Goal: Task Accomplishment & Management: Use online tool/utility

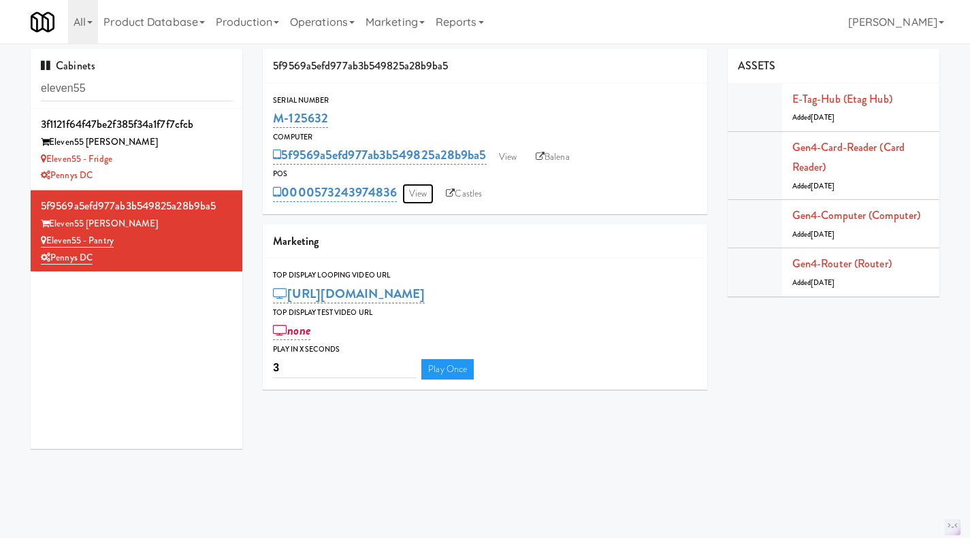
click at [426, 199] on link "View" at bounding box center [417, 194] width 31 height 20
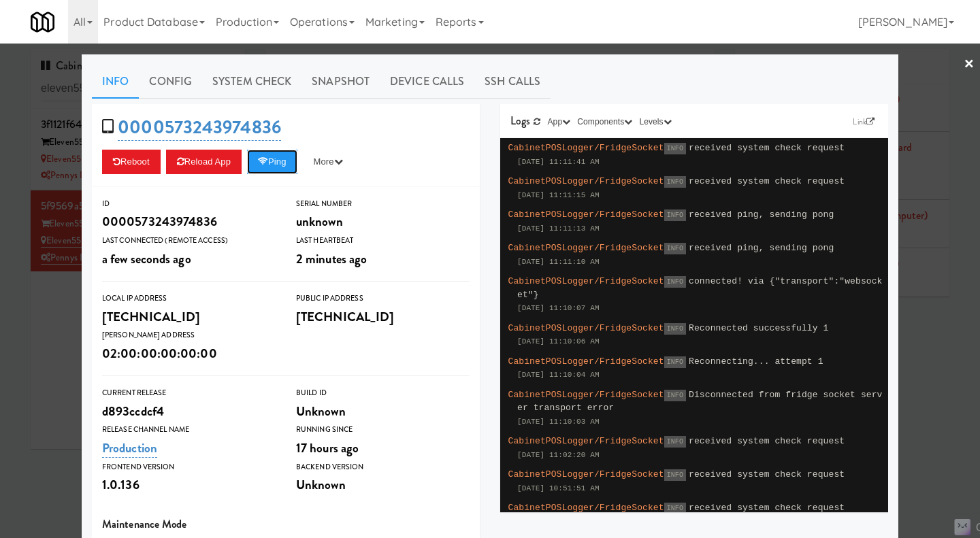
click at [276, 163] on button "Ping" at bounding box center [272, 162] width 50 height 24
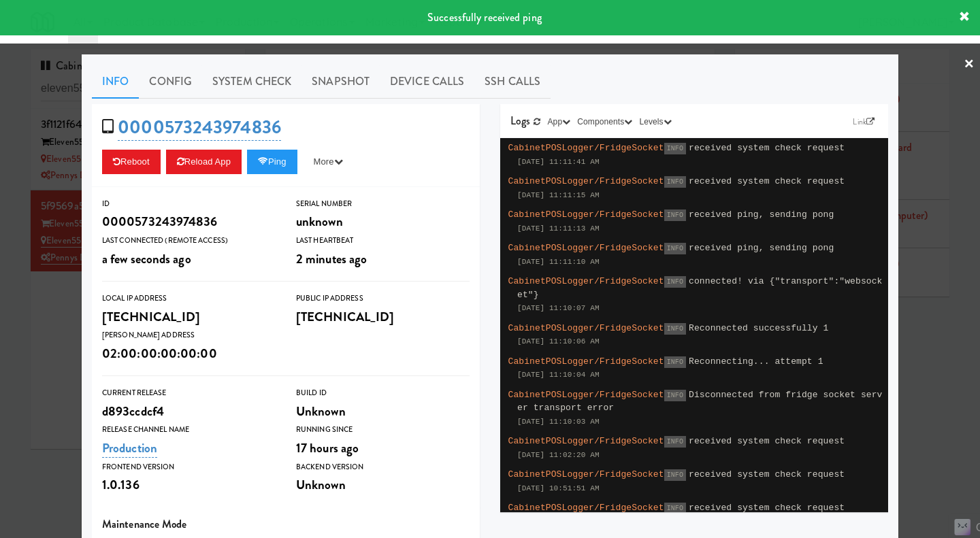
click at [46, 342] on div at bounding box center [490, 269] width 980 height 538
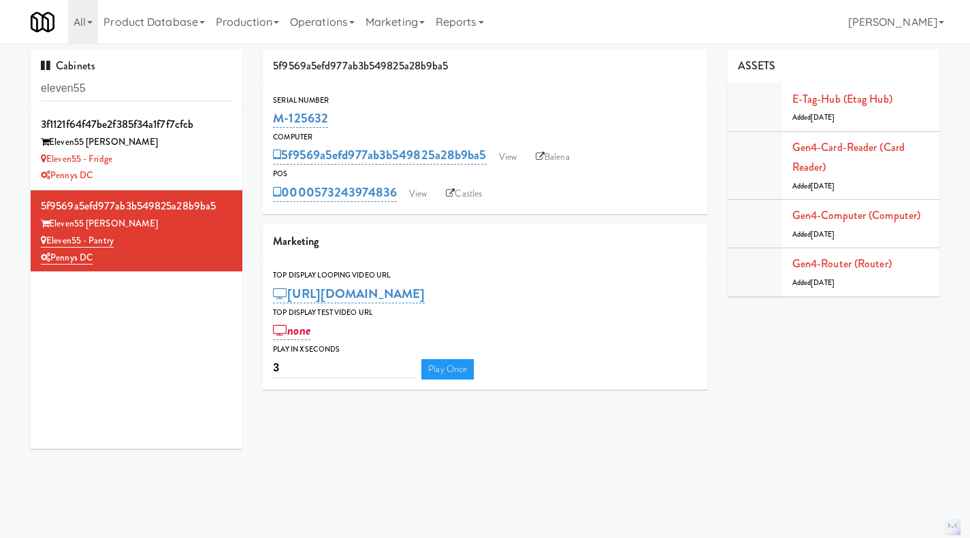
click at [145, 67] on div "Cabinets eleven55" at bounding box center [137, 79] width 212 height 60
click at [141, 81] on input "eleven55" at bounding box center [136, 88] width 191 height 25
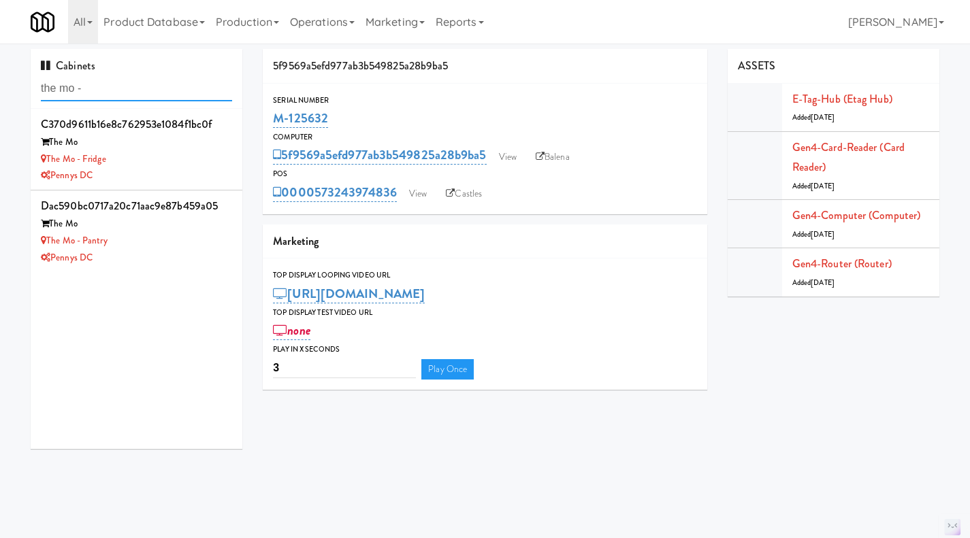
type input "the mo -"
click at [190, 232] on div "The Mo" at bounding box center [136, 224] width 191 height 17
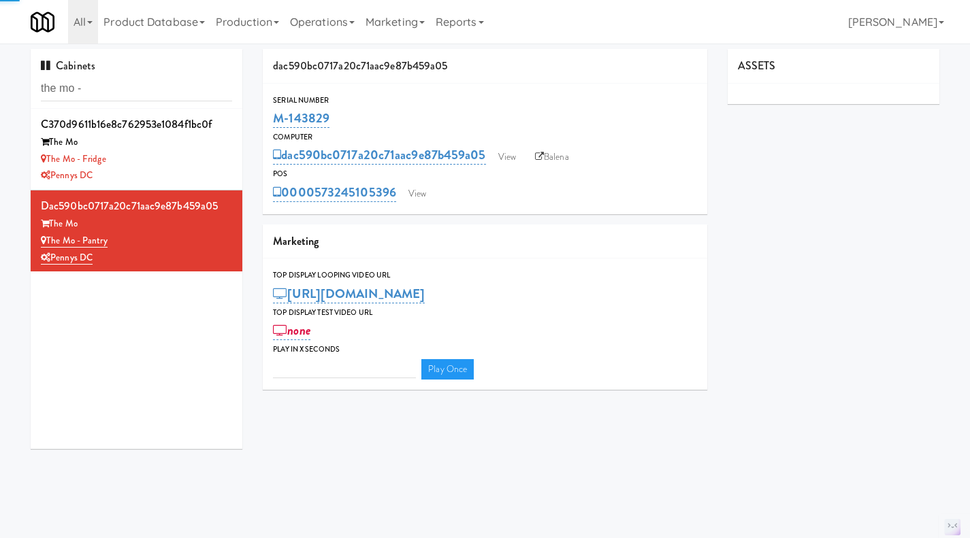
type input "3"
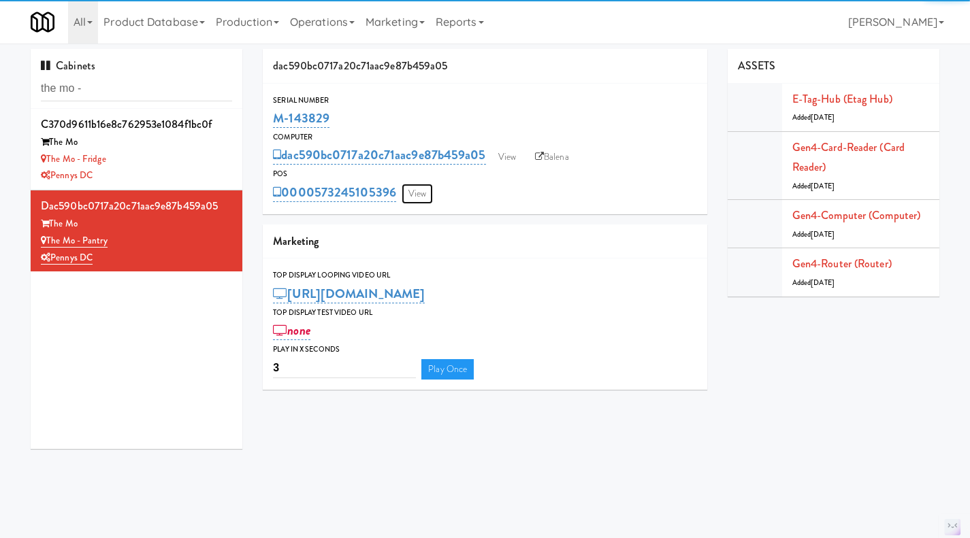
click at [417, 193] on link "View" at bounding box center [416, 194] width 31 height 20
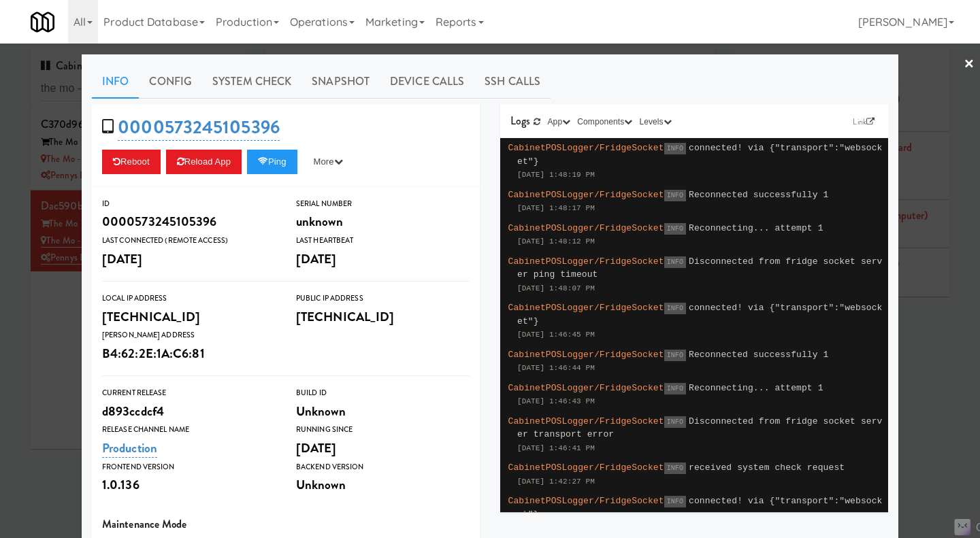
click at [39, 366] on div at bounding box center [490, 269] width 980 height 538
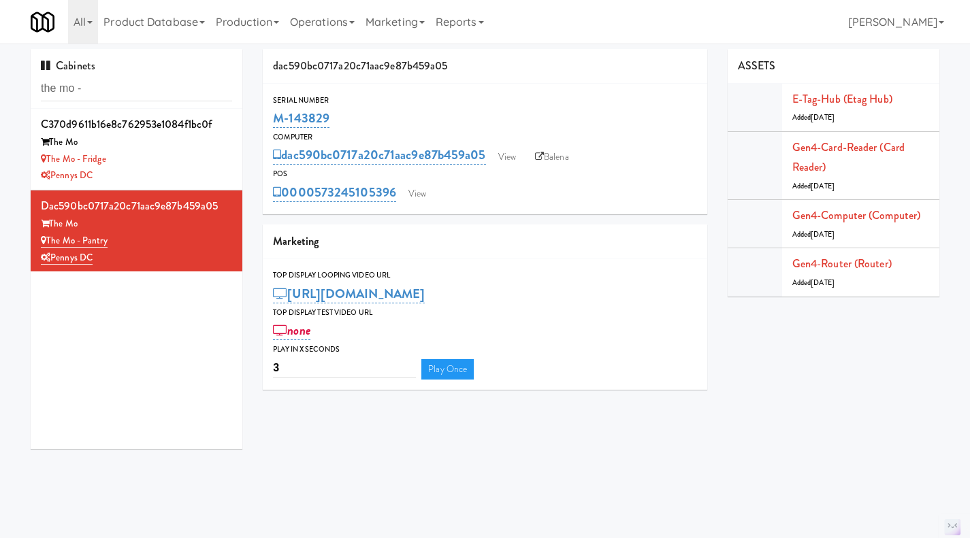
click at [186, 167] on div "The Mo - Fridge" at bounding box center [136, 159] width 191 height 17
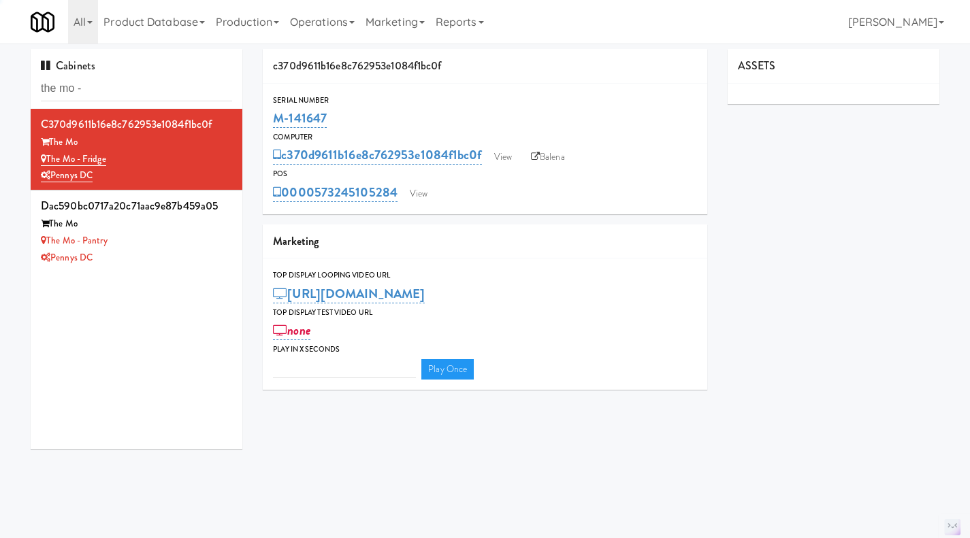
type input "3"
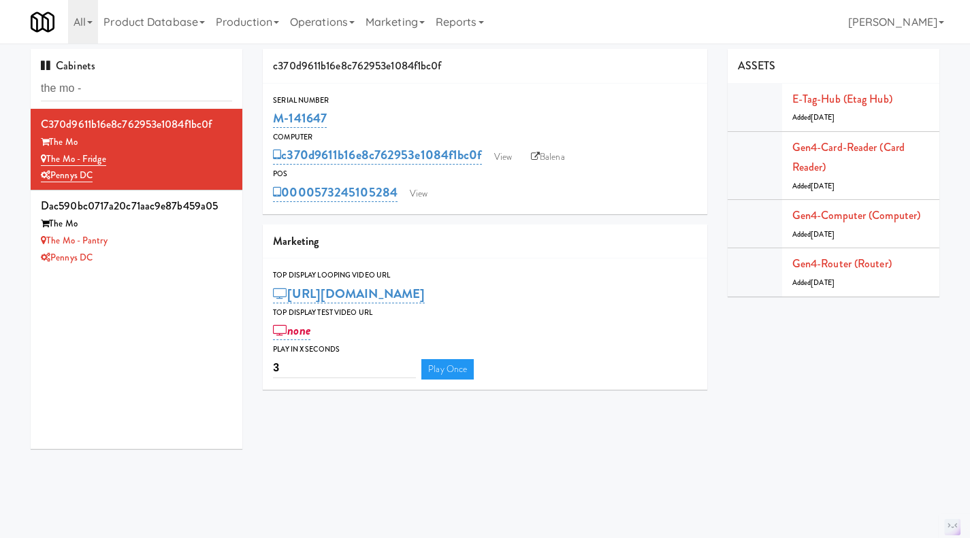
click at [185, 270] on li "dac590bc0717a20c71aac9e87b459a05 The Mo The Mo - Pantry Pennys DC" at bounding box center [137, 231] width 212 height 81
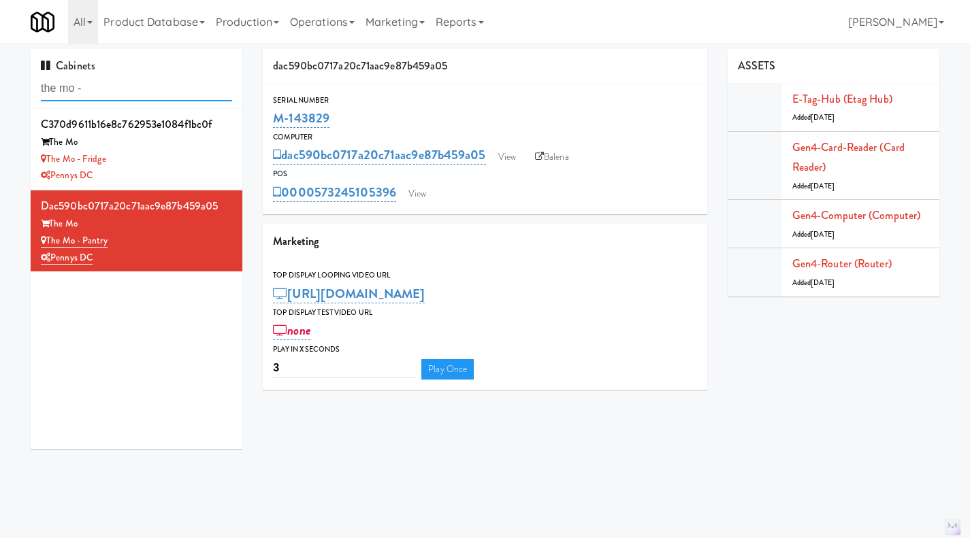
click at [153, 84] on input "the mo -" at bounding box center [136, 88] width 191 height 25
click at [152, 84] on input "the mo -" at bounding box center [136, 88] width 191 height 25
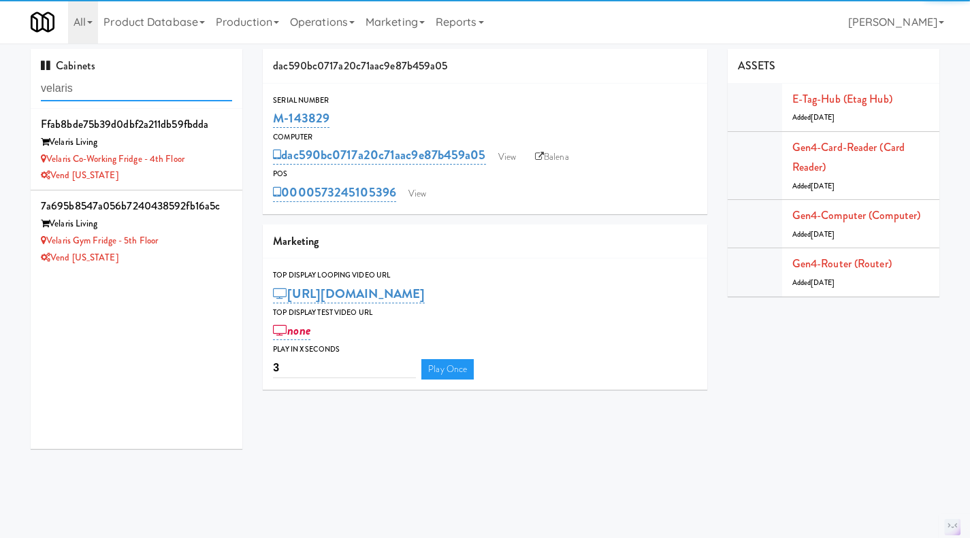
type input "velaris"
click at [203, 229] on div "Velaris Living" at bounding box center [136, 224] width 191 height 17
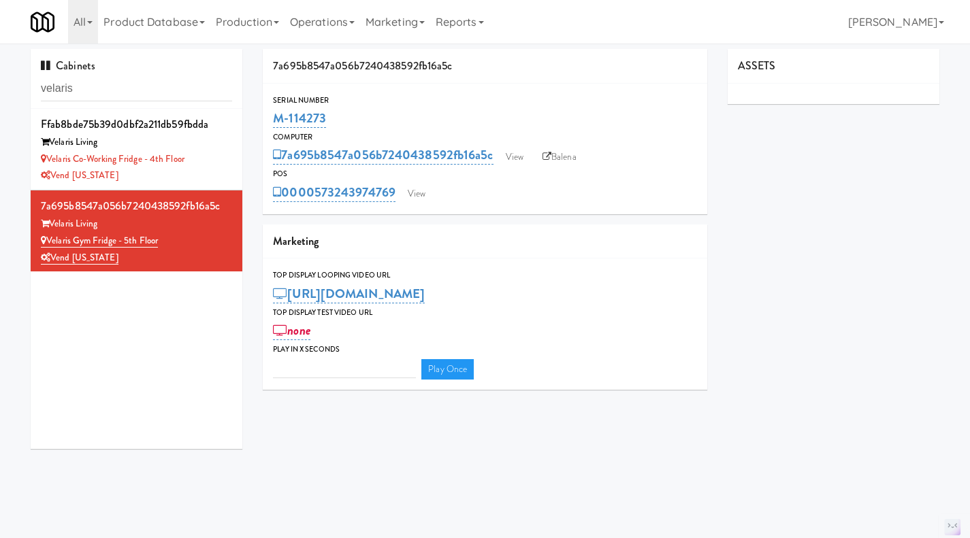
type input "3"
click at [426, 195] on link "View" at bounding box center [416, 194] width 31 height 20
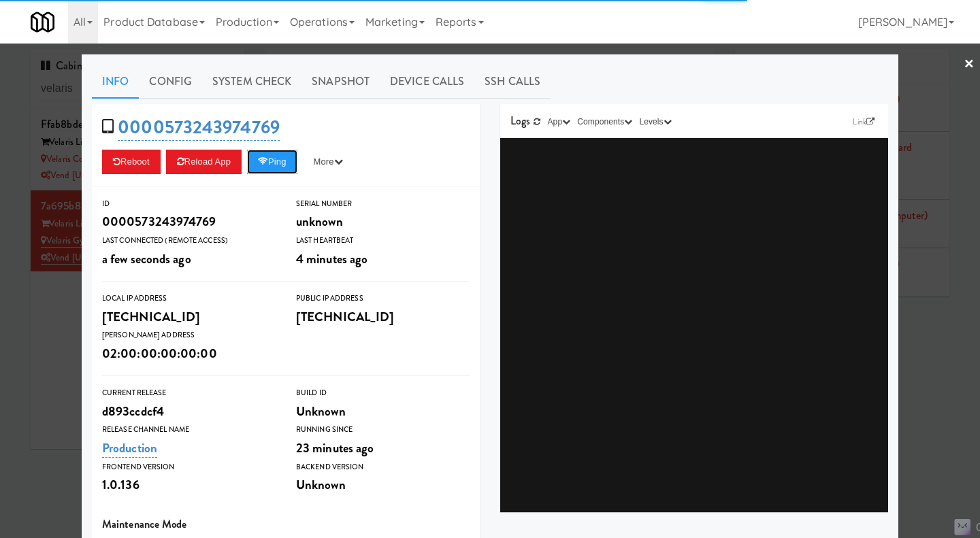
click at [272, 167] on button "Ping" at bounding box center [272, 162] width 50 height 24
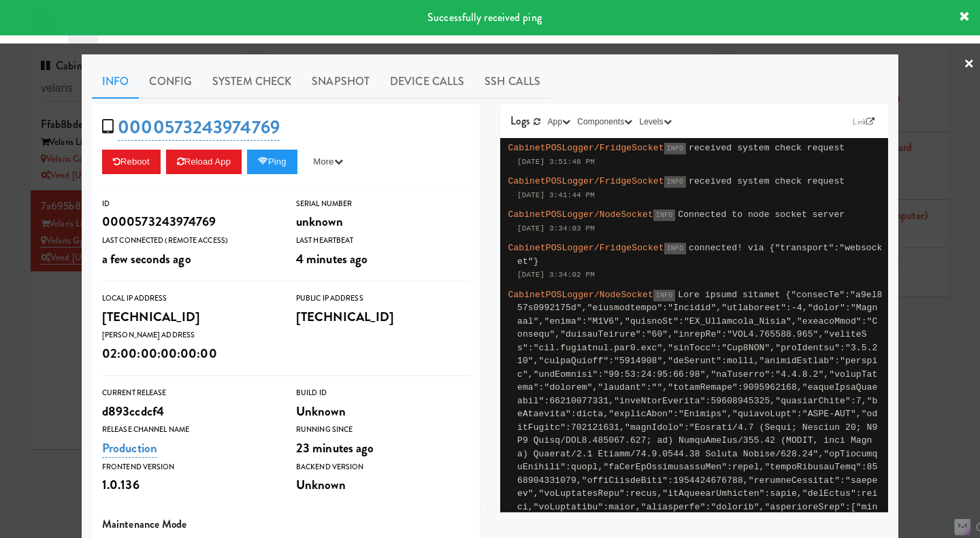
click at [260, 77] on link "System Check" at bounding box center [251, 82] width 99 height 34
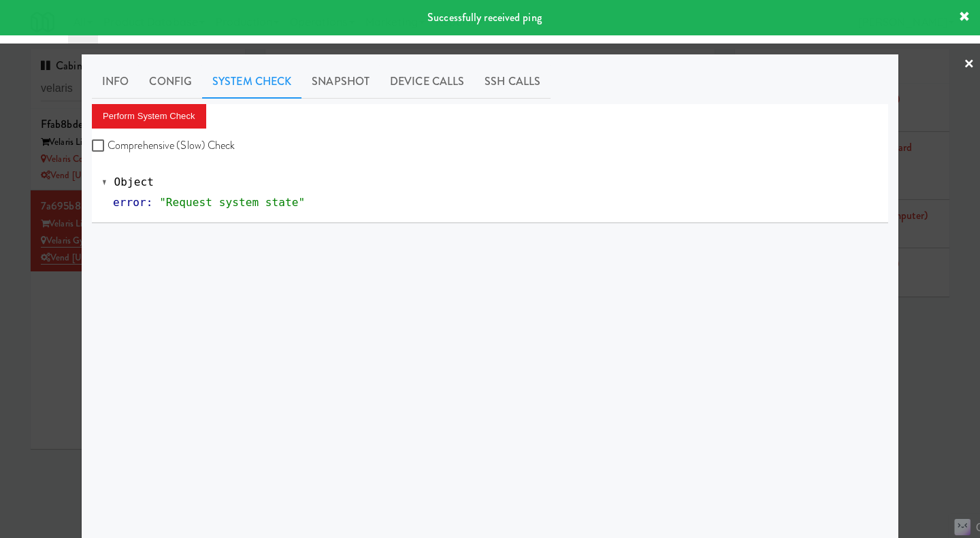
click at [208, 140] on label "Comprehensive (Slow) Check" at bounding box center [164, 145] width 144 height 20
click at [108, 141] on input "Comprehensive (Slow) Check" at bounding box center [100, 146] width 16 height 11
checkbox input "true"
click at [165, 112] on button "Perform System Check" at bounding box center [149, 116] width 114 height 24
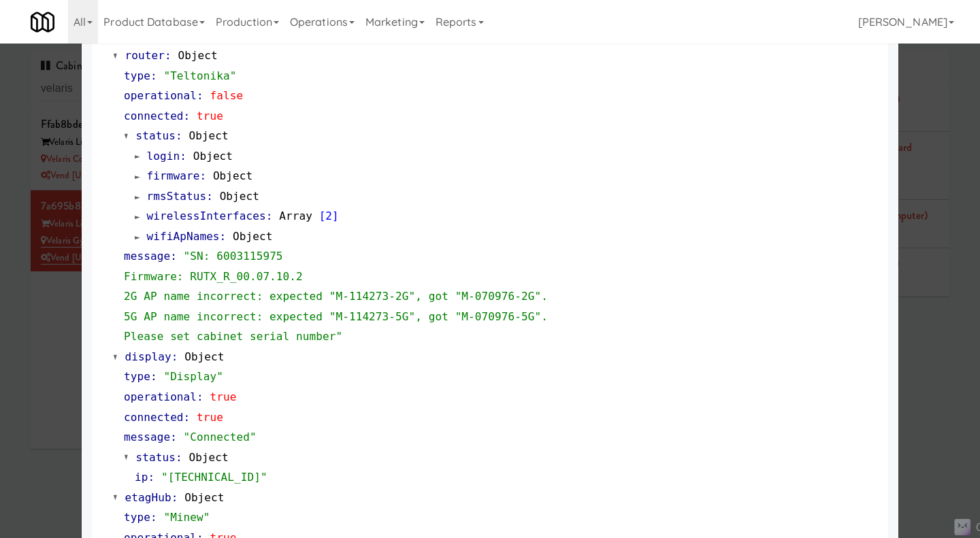
scroll to position [817, 0]
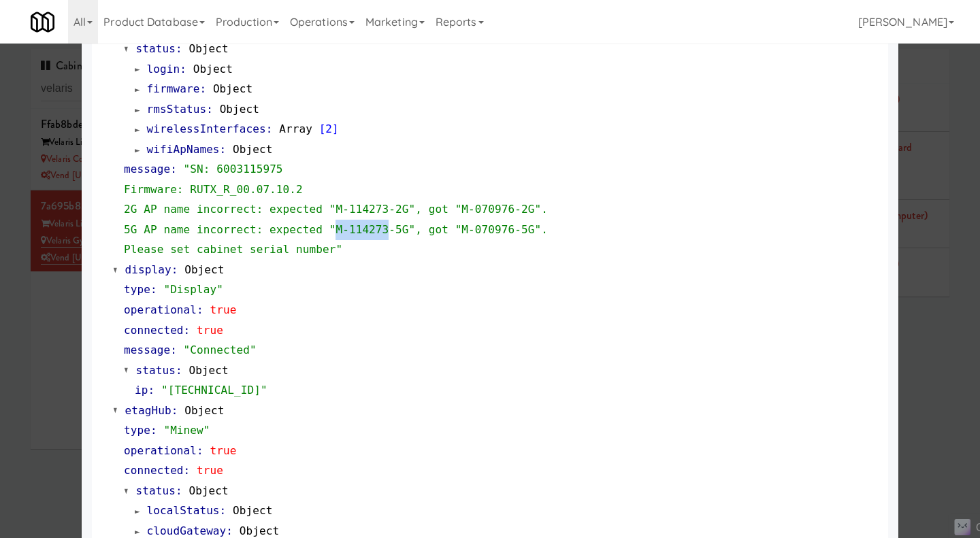
drag, startPoint x: 359, startPoint y: 229, endPoint x: 315, endPoint y: 231, distance: 44.3
click at [315, 231] on span ""SN: 6003115975 Firmware: RUTX_R_00.07.10.2 2G AP name incorrect: expected "M-1…" at bounding box center [339, 209] width 431 height 93
copy span "M-114273"
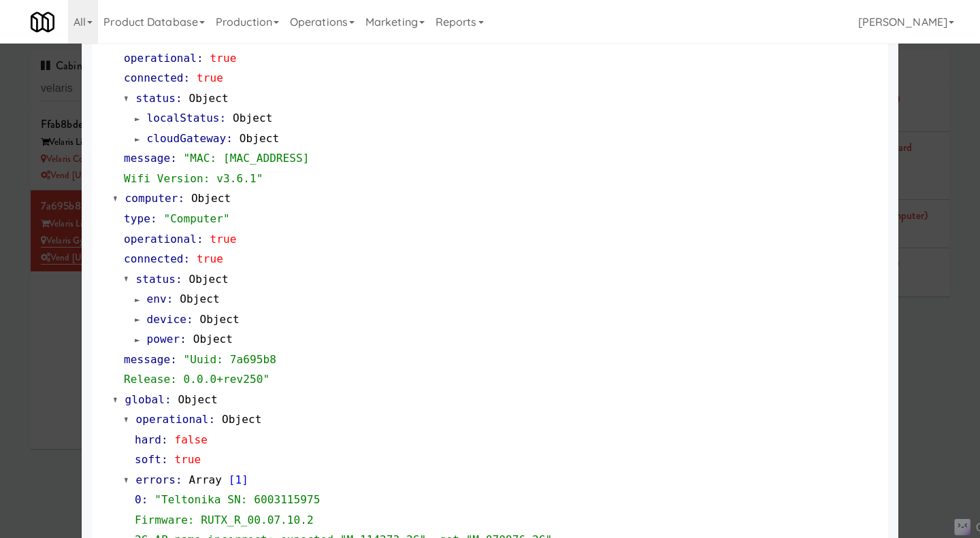
scroll to position [1282, 0]
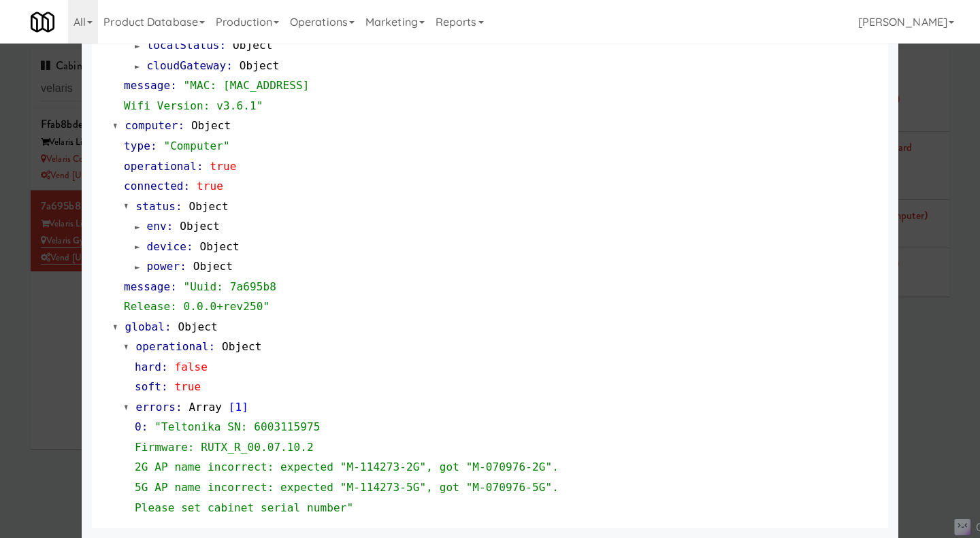
click at [27, 405] on div at bounding box center [490, 269] width 980 height 538
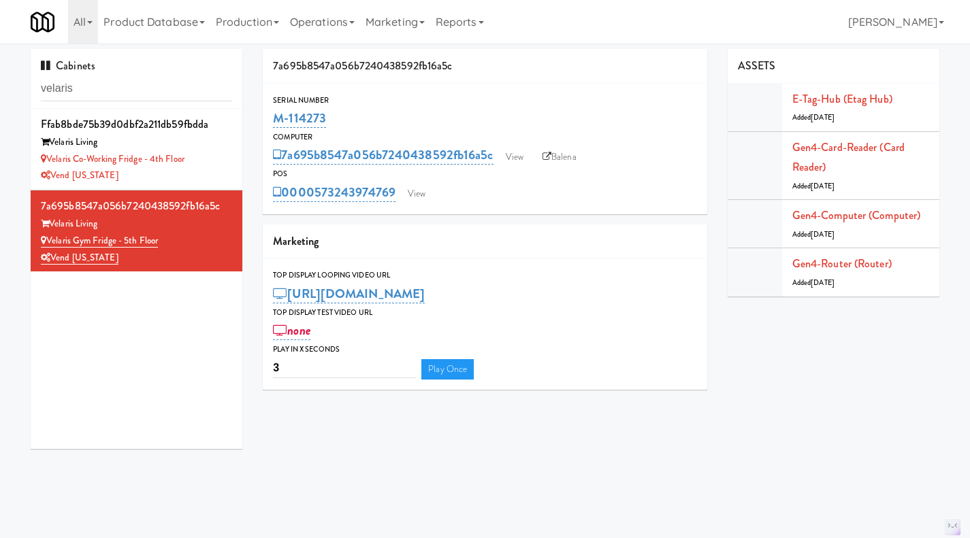
click at [214, 152] on div "Velaris Co-Working Fridge - 4th Floor" at bounding box center [136, 159] width 191 height 17
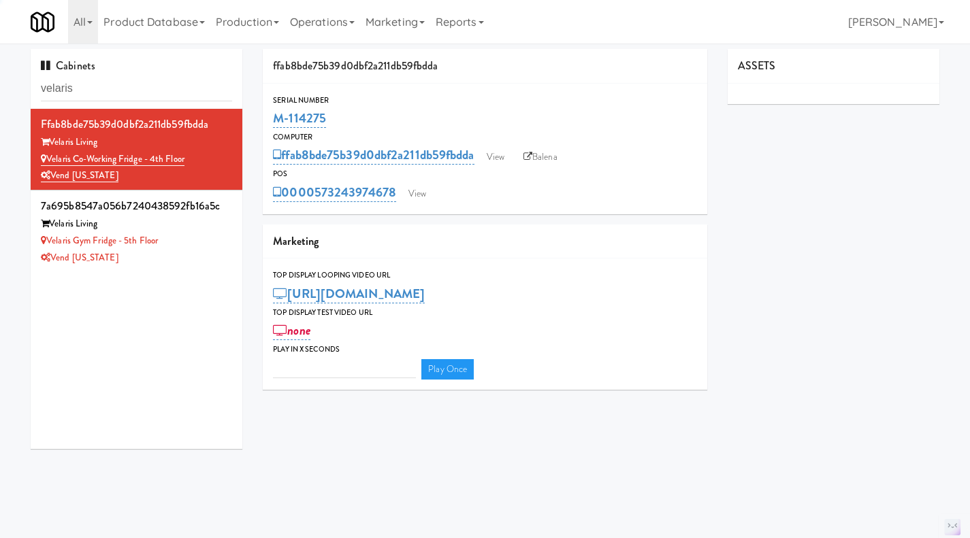
type input "3"
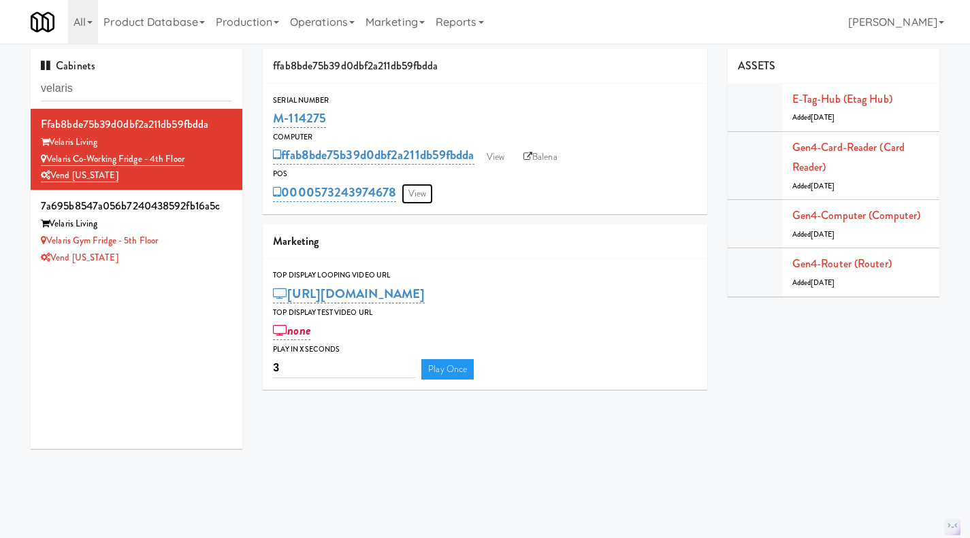
click at [424, 190] on link "View" at bounding box center [416, 194] width 31 height 20
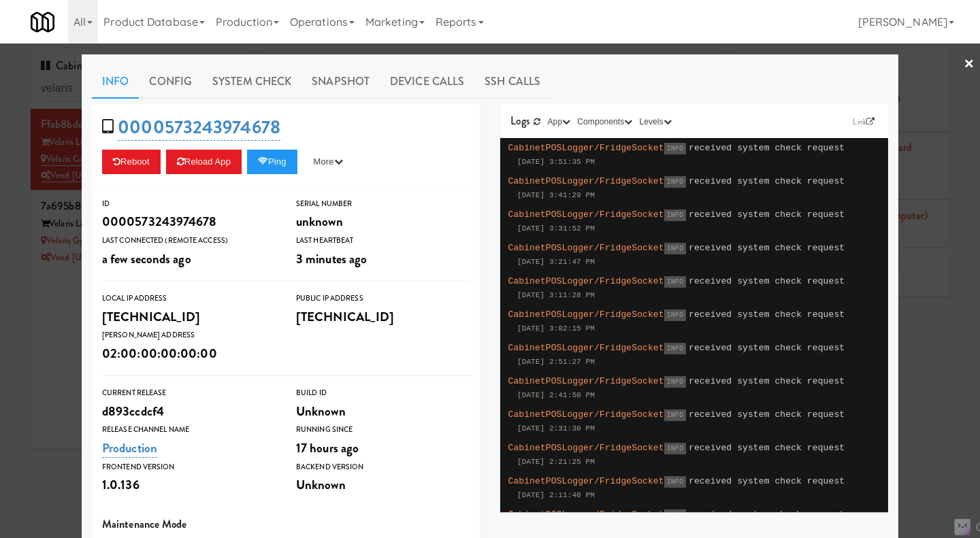
click at [257, 87] on link "System Check" at bounding box center [251, 82] width 99 height 34
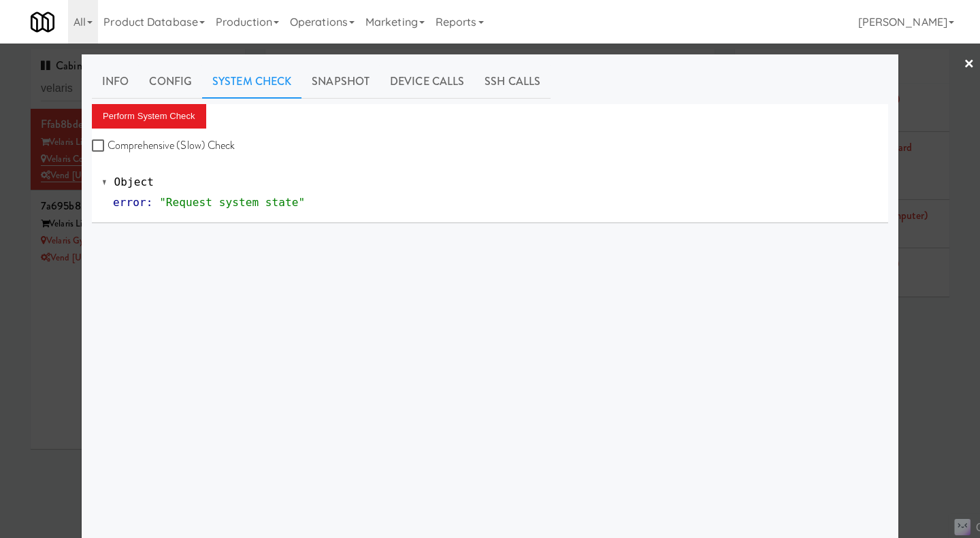
click at [193, 150] on label "Comprehensive (Slow) Check" at bounding box center [164, 145] width 144 height 20
click at [108, 150] on input "Comprehensive (Slow) Check" at bounding box center [100, 146] width 16 height 11
checkbox input "true"
click at [170, 117] on button "Perform System Check" at bounding box center [149, 116] width 114 height 24
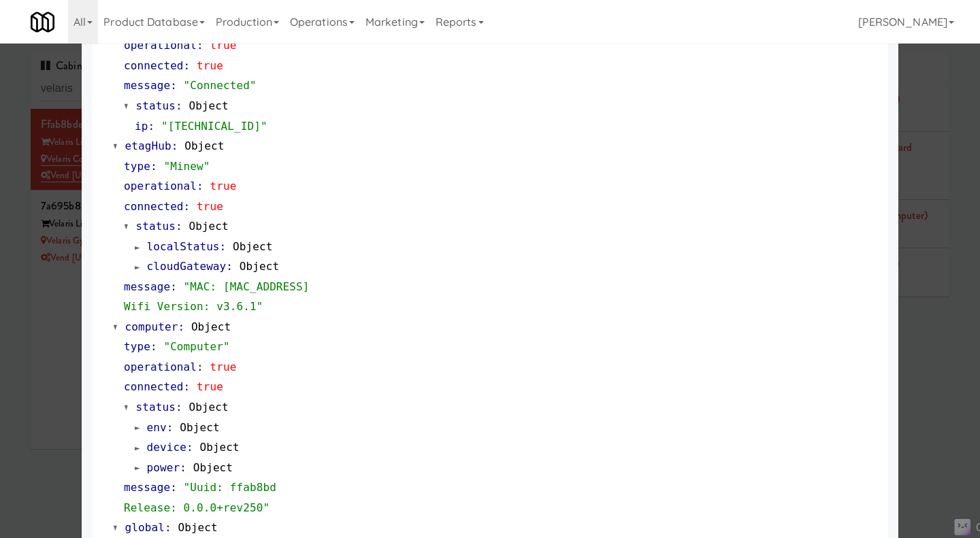
scroll to position [1141, 0]
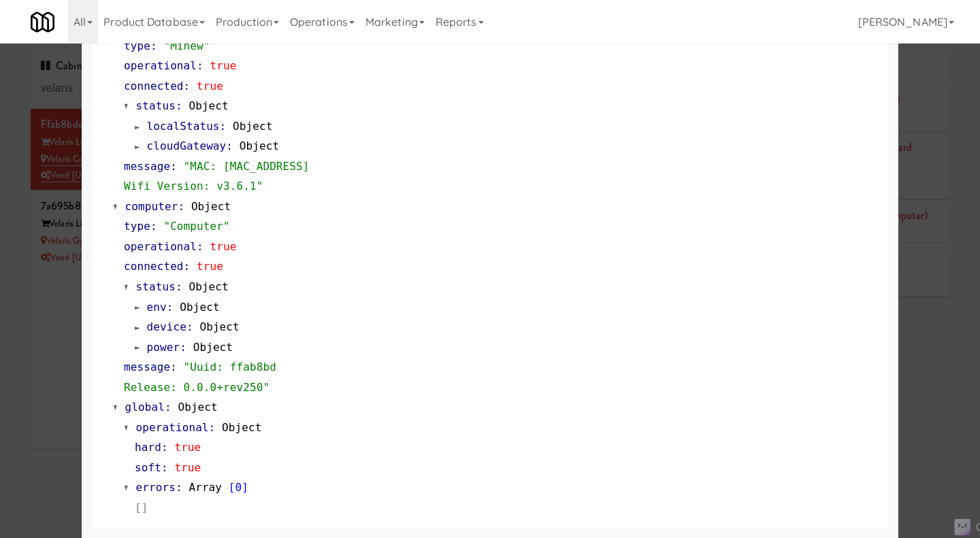
click at [54, 328] on div at bounding box center [490, 269] width 980 height 538
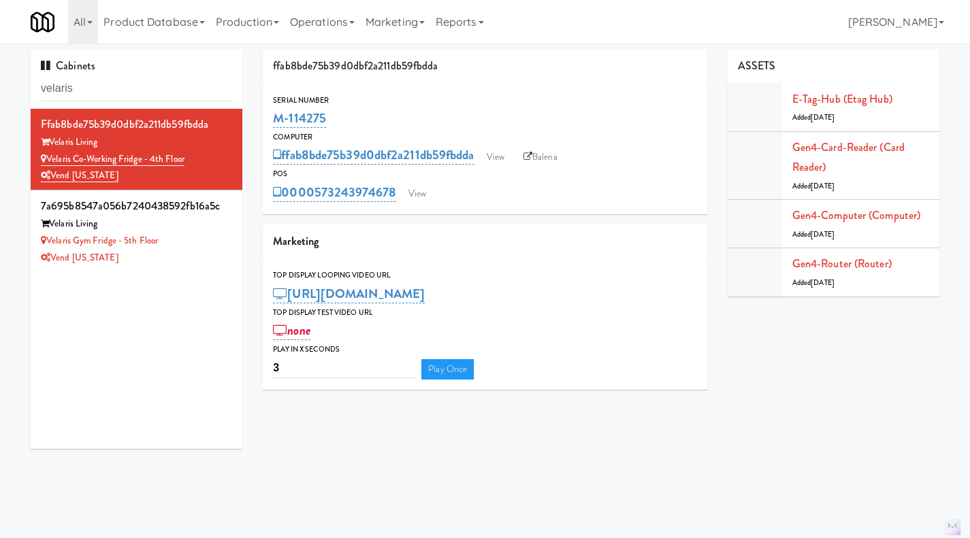
click at [215, 249] on div "Velaris Gym Fridge - 5th Floor" at bounding box center [136, 241] width 191 height 17
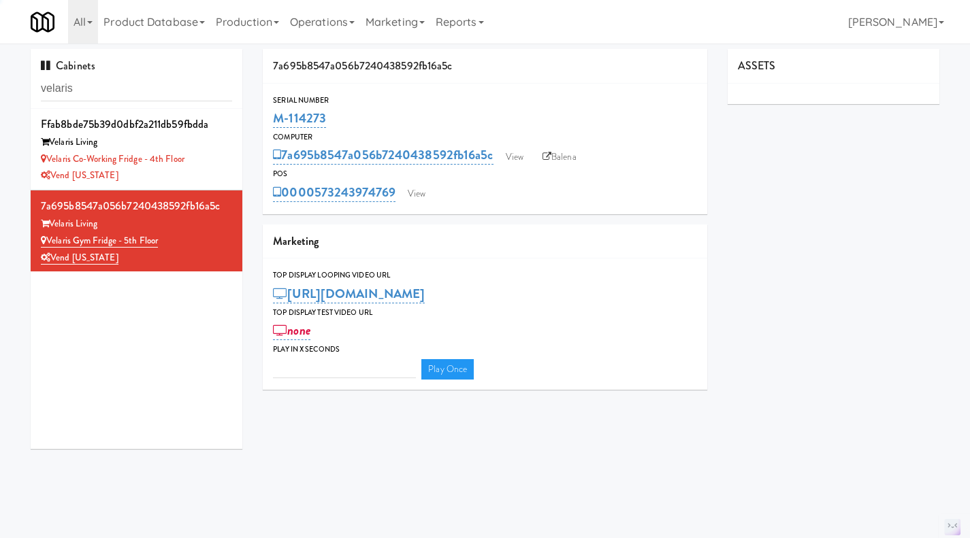
type input "3"
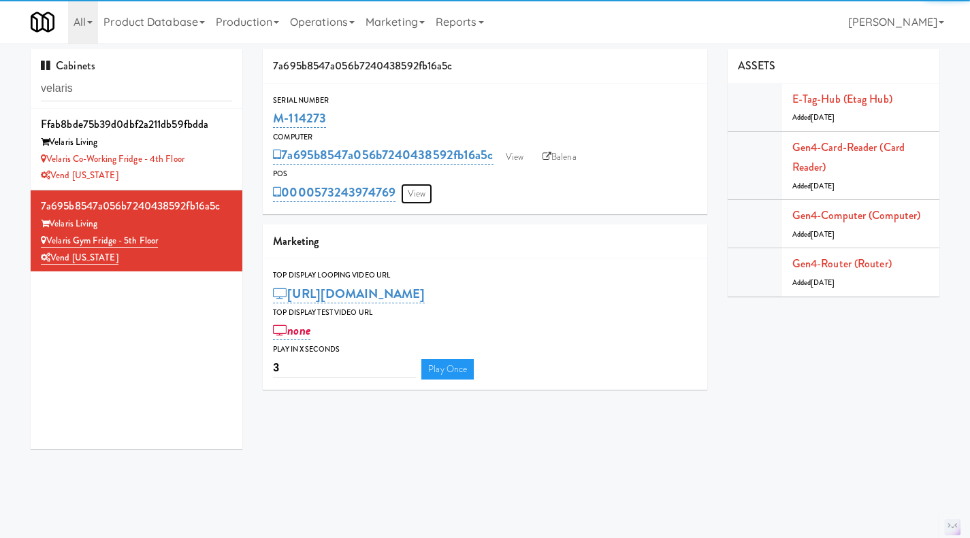
click at [416, 195] on link "View" at bounding box center [416, 194] width 31 height 20
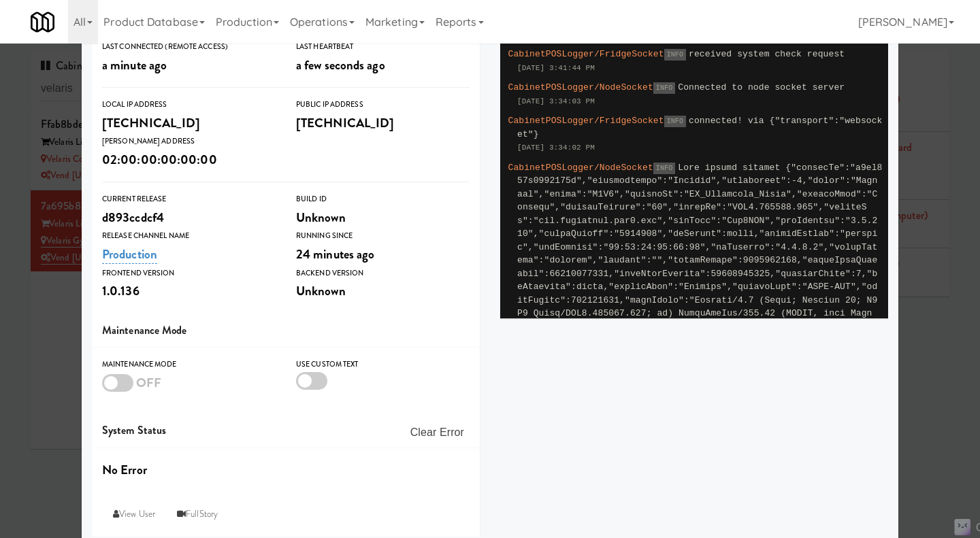
scroll to position [203, 0]
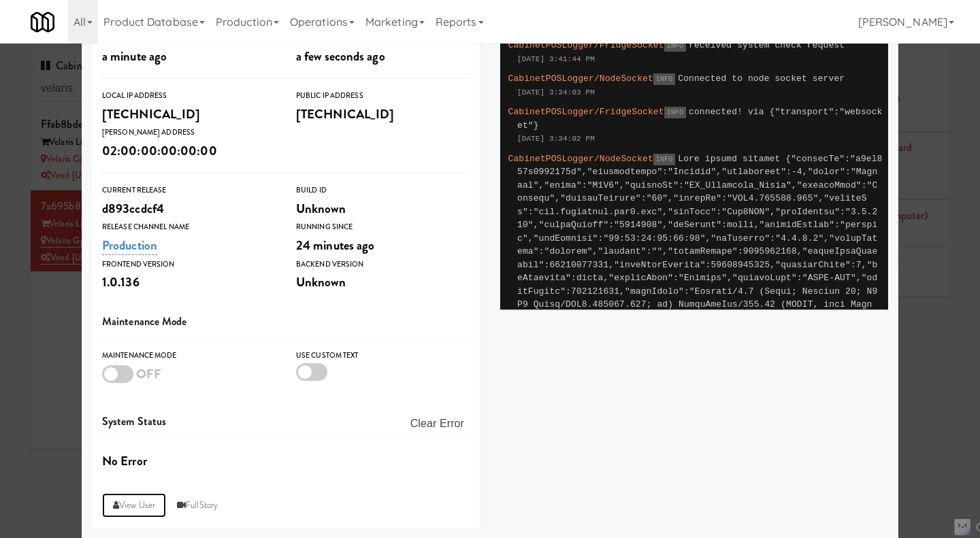
click at [129, 499] on link "View User" at bounding box center [134, 505] width 64 height 24
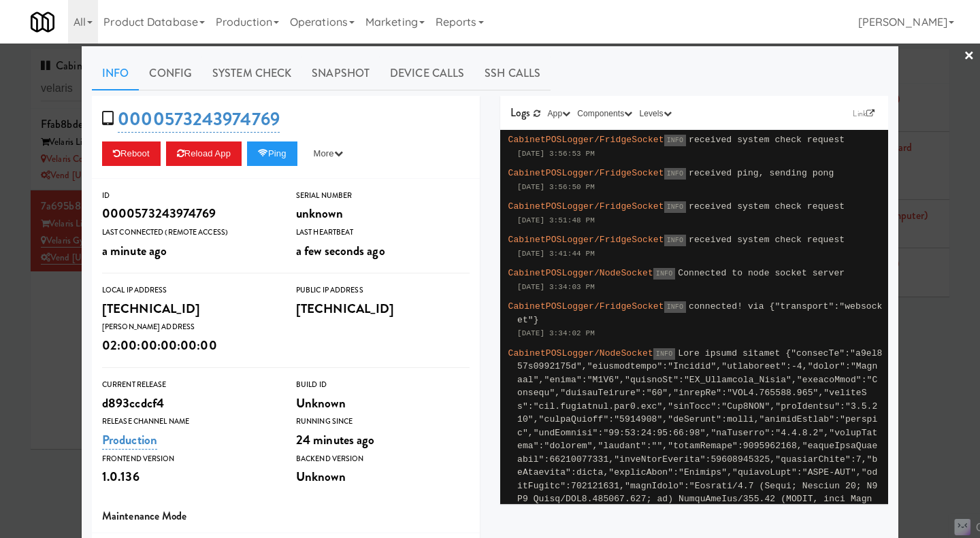
scroll to position [0, 0]
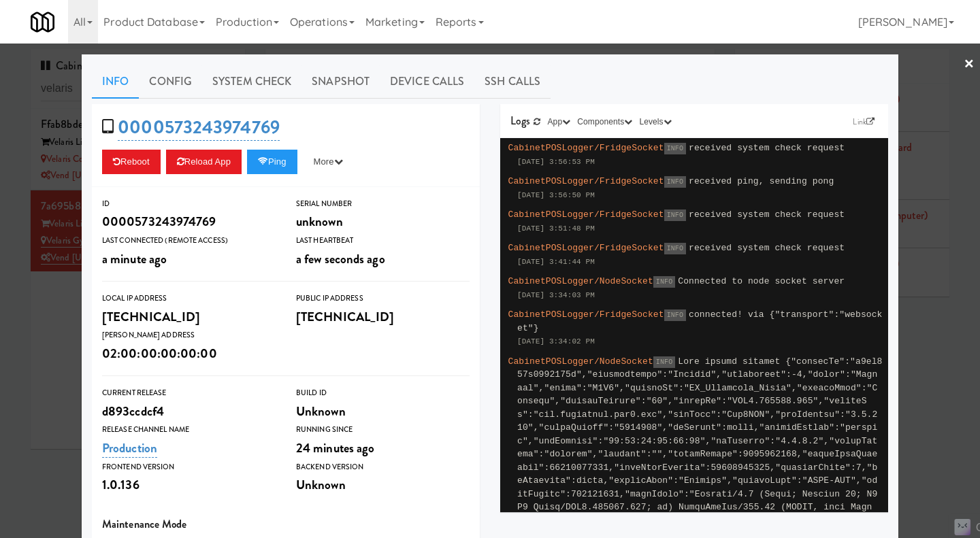
click at [42, 362] on div at bounding box center [490, 269] width 980 height 538
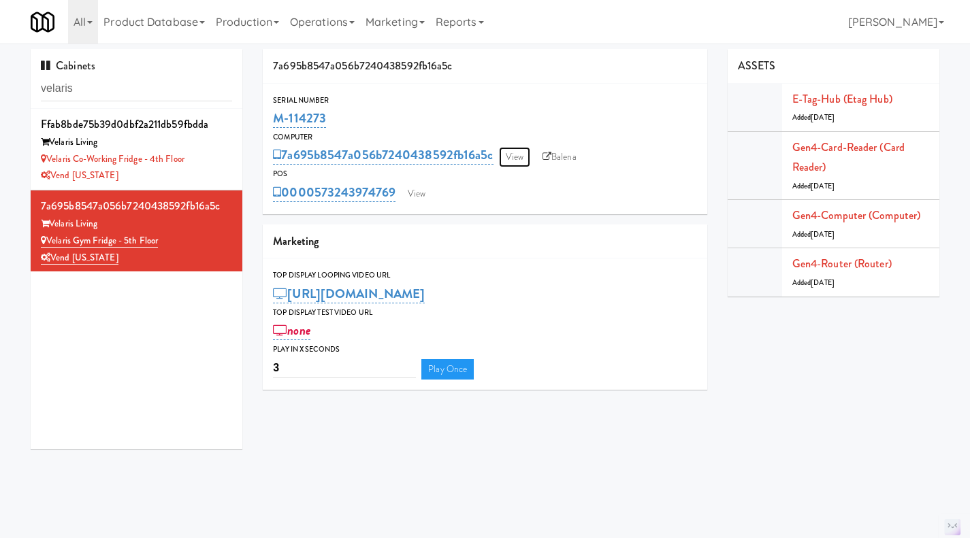
click at [512, 149] on link "View" at bounding box center [514, 157] width 31 height 20
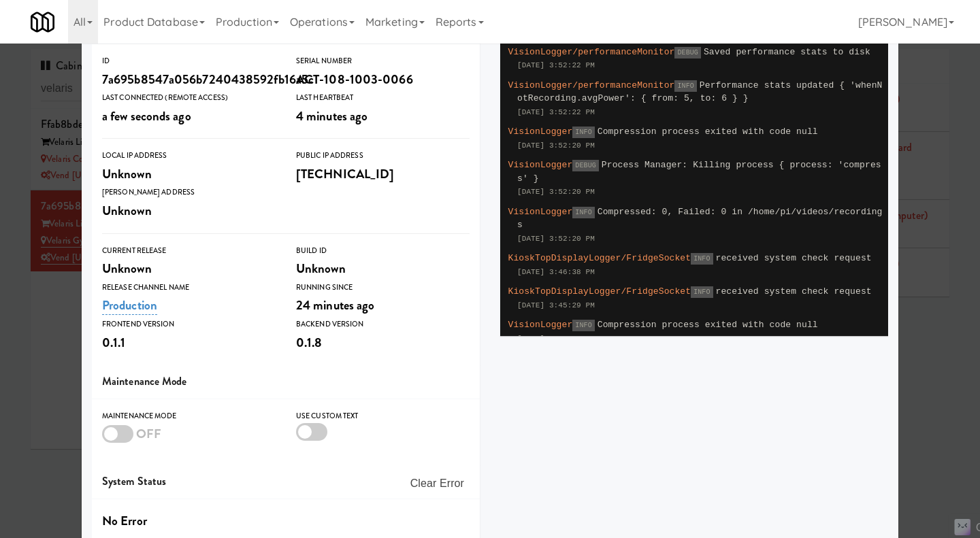
scroll to position [236, 0]
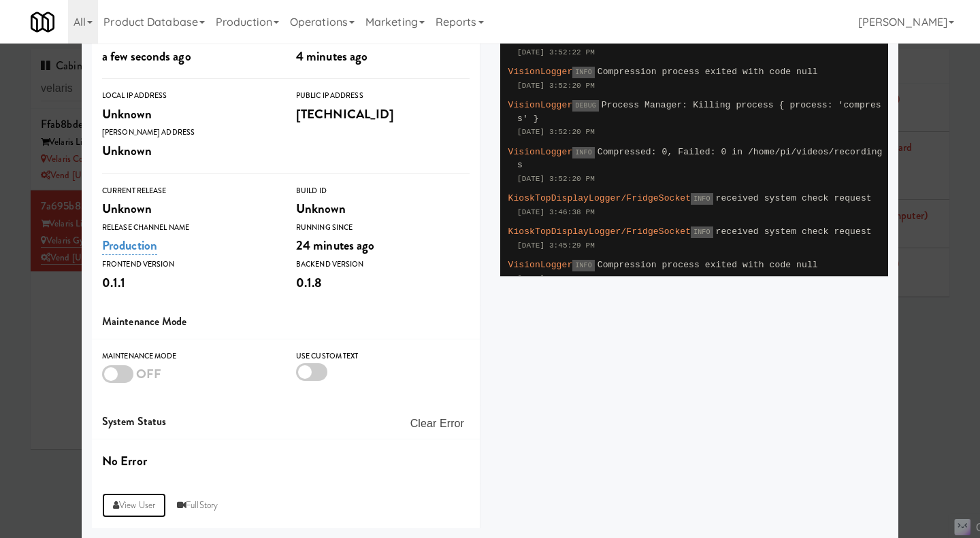
click at [135, 500] on link "View User" at bounding box center [134, 505] width 64 height 24
click at [62, 333] on div at bounding box center [490, 269] width 980 height 538
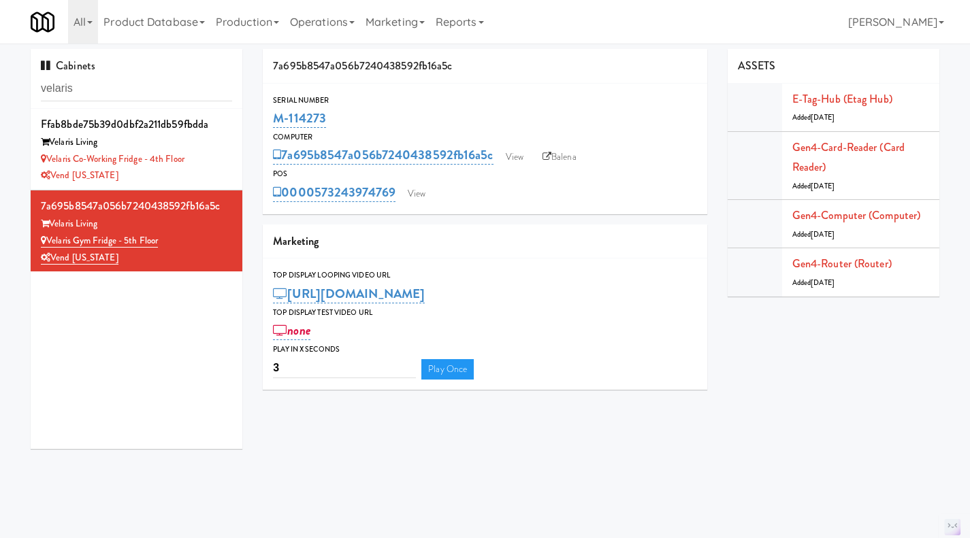
click at [212, 167] on div "Velaris Co-Working Fridge - 4th Floor" at bounding box center [136, 159] width 191 height 17
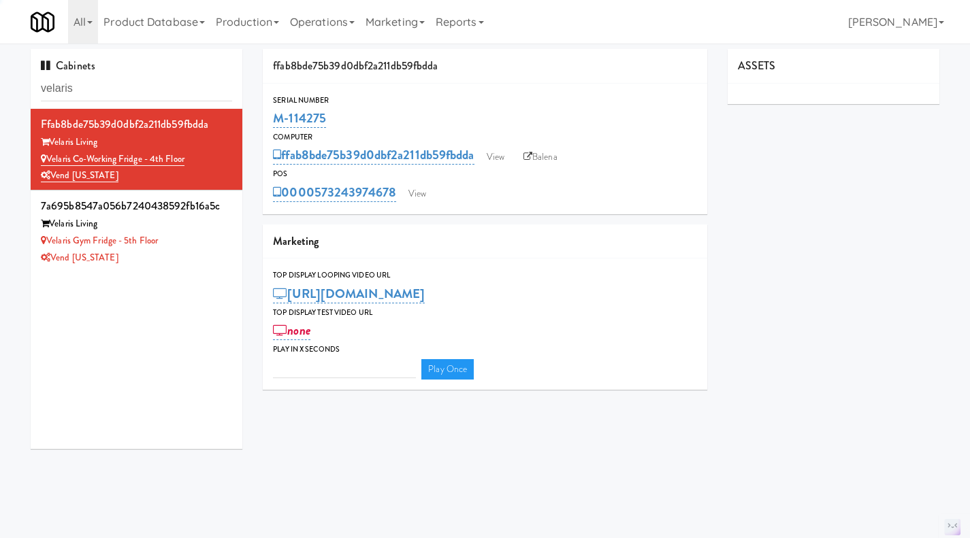
type input "3"
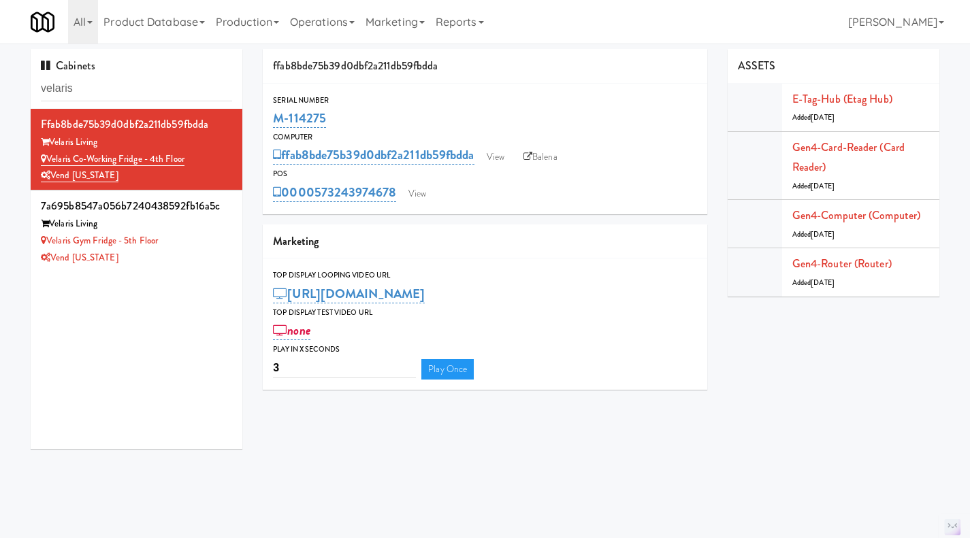
click at [435, 193] on div "0000573243974678 View" at bounding box center [485, 192] width 424 height 23
click at [424, 194] on link "View" at bounding box center [416, 194] width 31 height 20
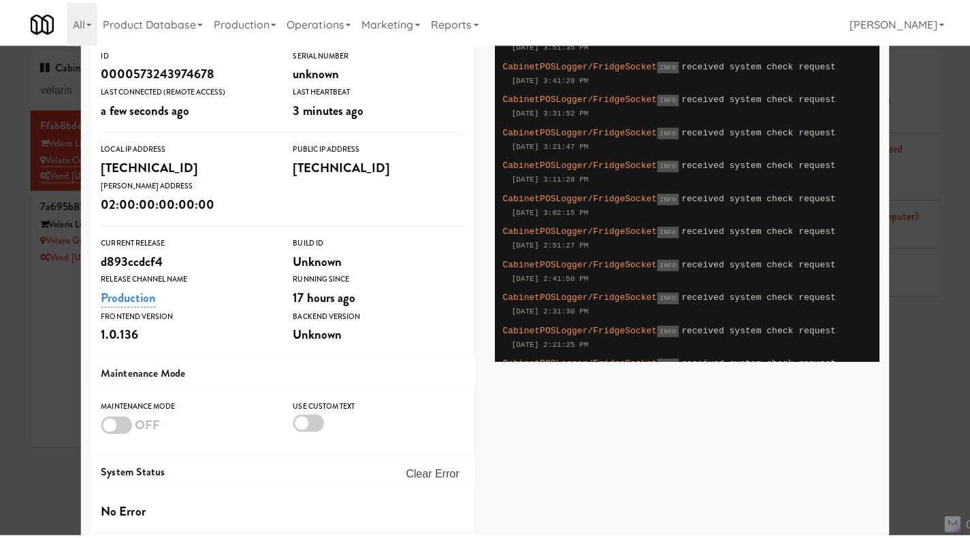
scroll to position [203, 0]
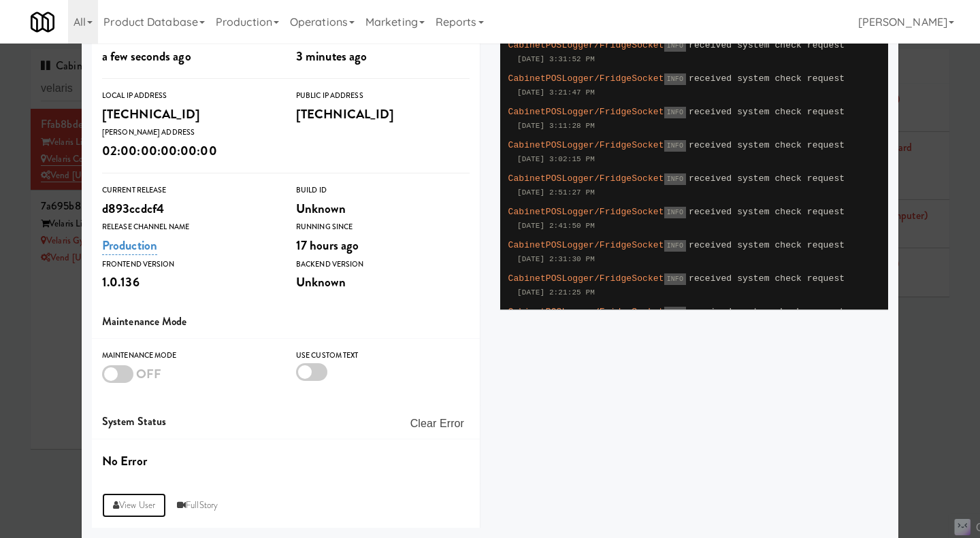
click at [127, 499] on link "View User" at bounding box center [134, 505] width 64 height 24
click at [40, 368] on div at bounding box center [490, 269] width 980 height 538
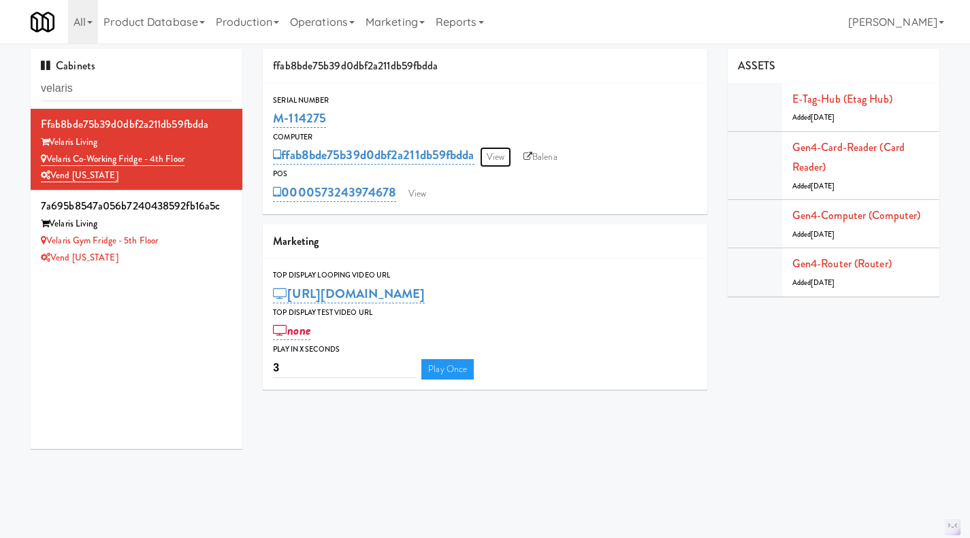
click at [508, 156] on link "View" at bounding box center [495, 157] width 31 height 20
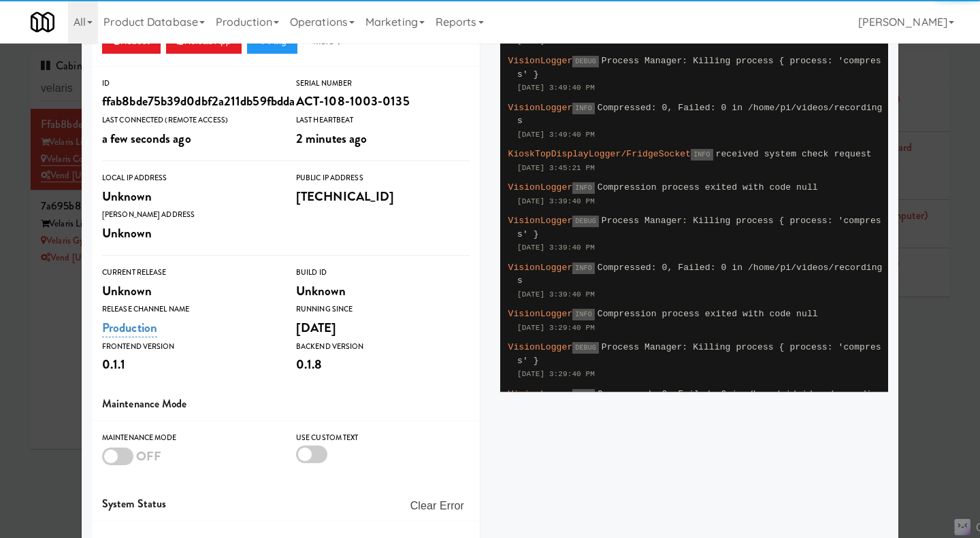
scroll to position [203, 0]
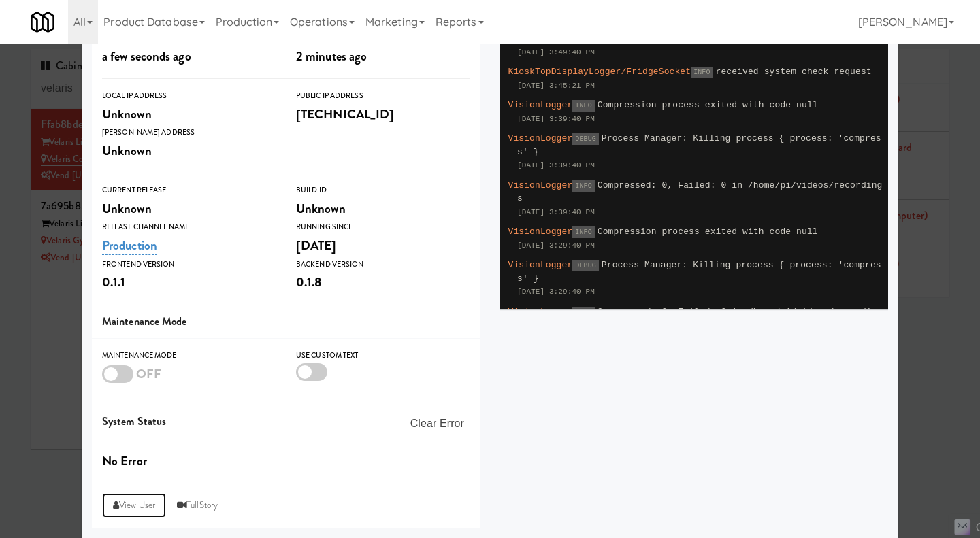
click at [125, 502] on link "View User" at bounding box center [134, 505] width 64 height 24
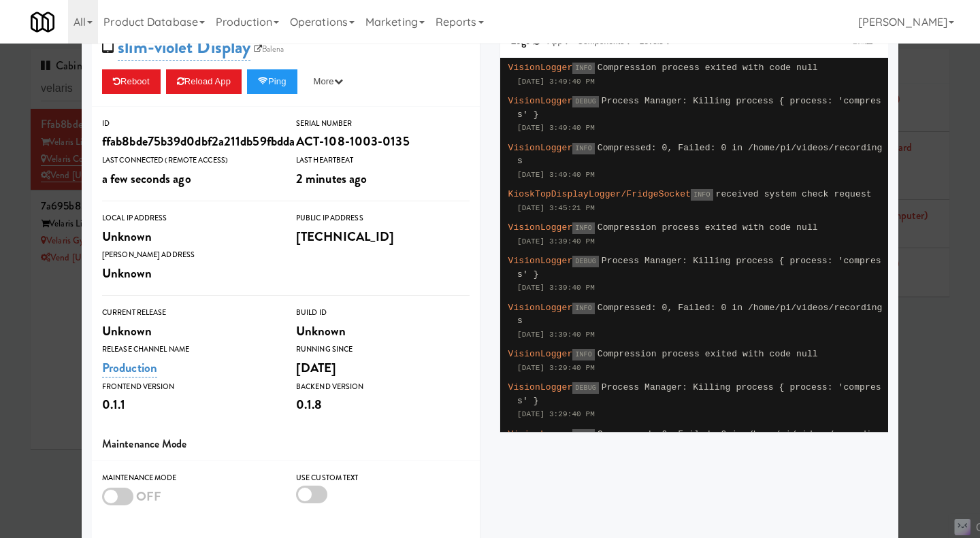
scroll to position [0, 0]
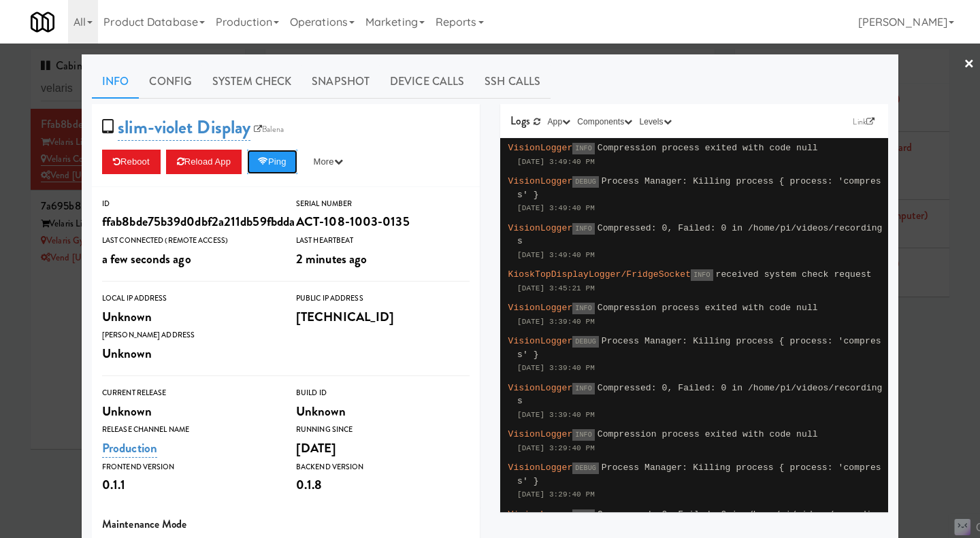
drag, startPoint x: 283, startPoint y: 161, endPoint x: 272, endPoint y: 147, distance: 18.0
click at [283, 161] on button "Ping" at bounding box center [272, 162] width 50 height 24
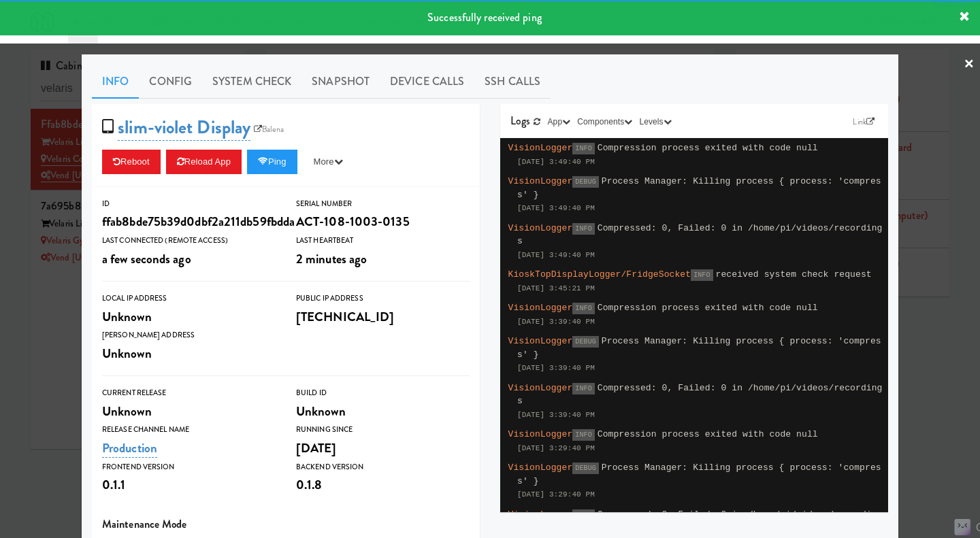
click at [252, 79] on link "System Check" at bounding box center [251, 82] width 99 height 34
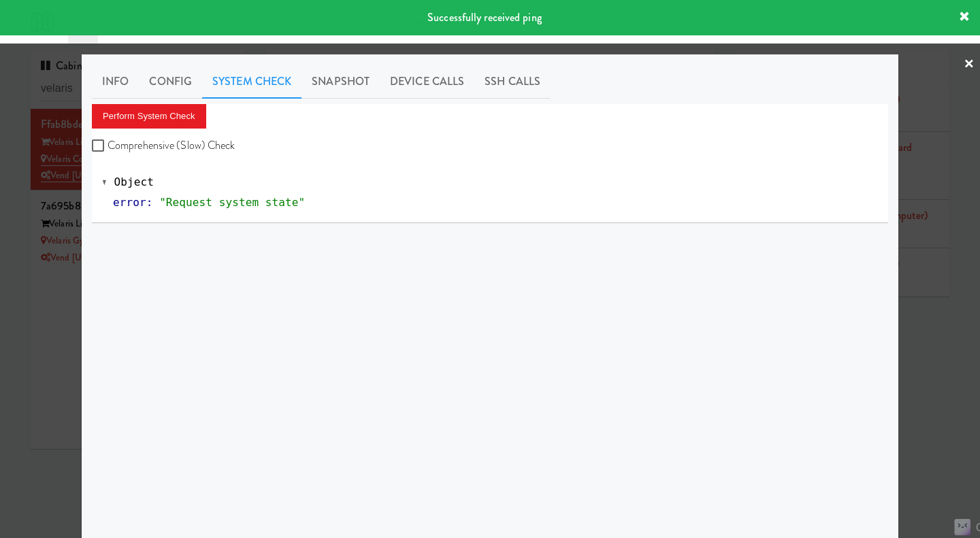
click at [215, 135] on label "Comprehensive (Slow) Check" at bounding box center [164, 145] width 144 height 20
click at [108, 141] on input "Comprehensive (Slow) Check" at bounding box center [100, 146] width 16 height 11
checkbox input "true"
click at [193, 113] on button "Perform System Check" at bounding box center [149, 116] width 114 height 24
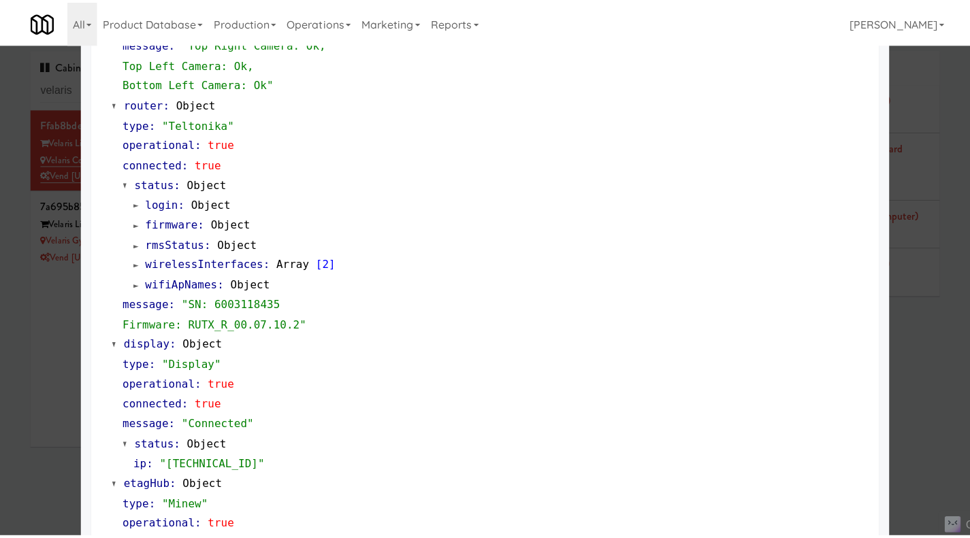
scroll to position [953, 0]
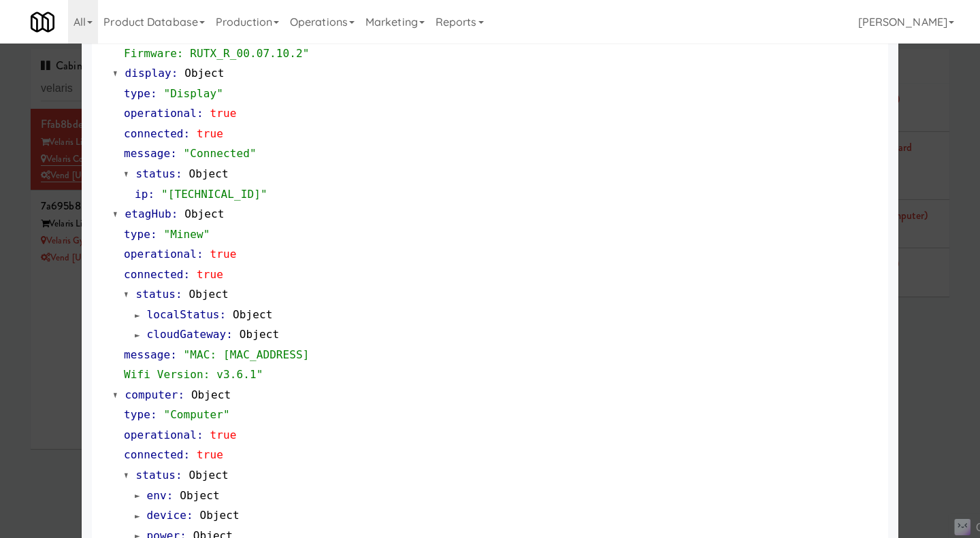
click at [41, 355] on div at bounding box center [490, 269] width 980 height 538
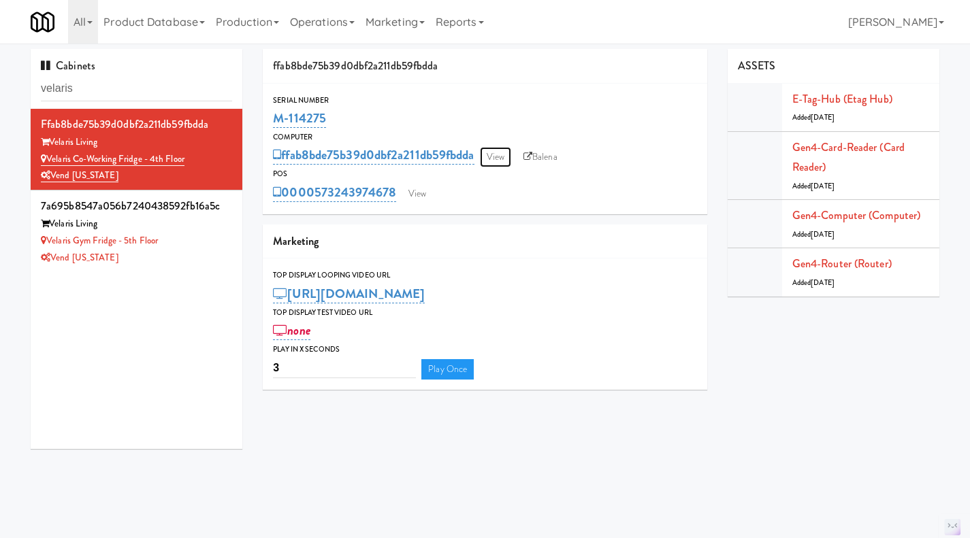
click at [511, 147] on link "View" at bounding box center [495, 157] width 31 height 20
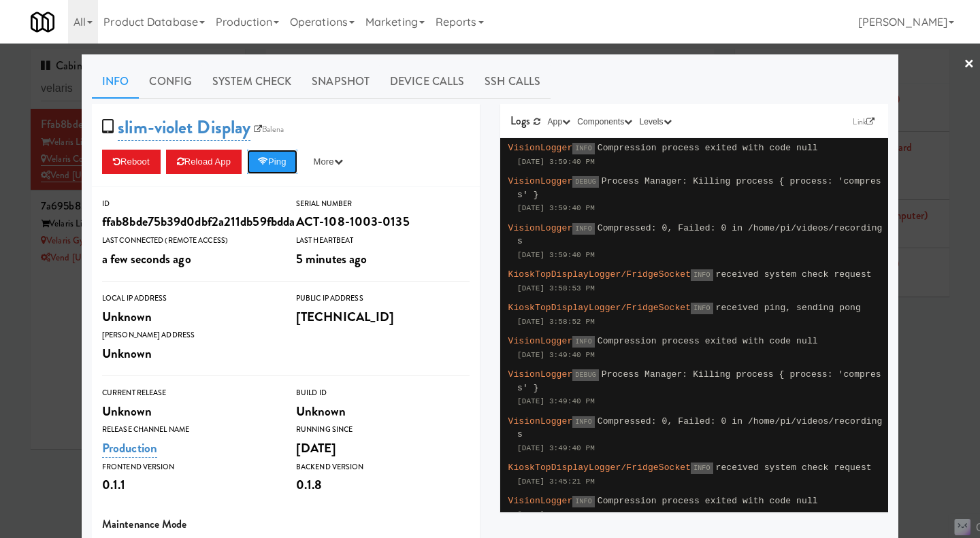
click at [276, 166] on button "Ping" at bounding box center [272, 162] width 50 height 24
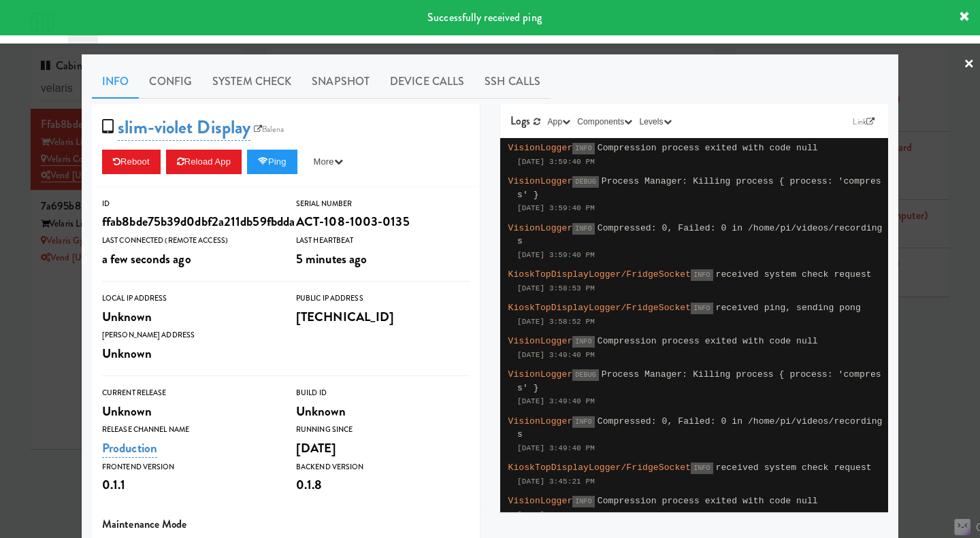
click at [246, 94] on link "System Check" at bounding box center [251, 82] width 99 height 34
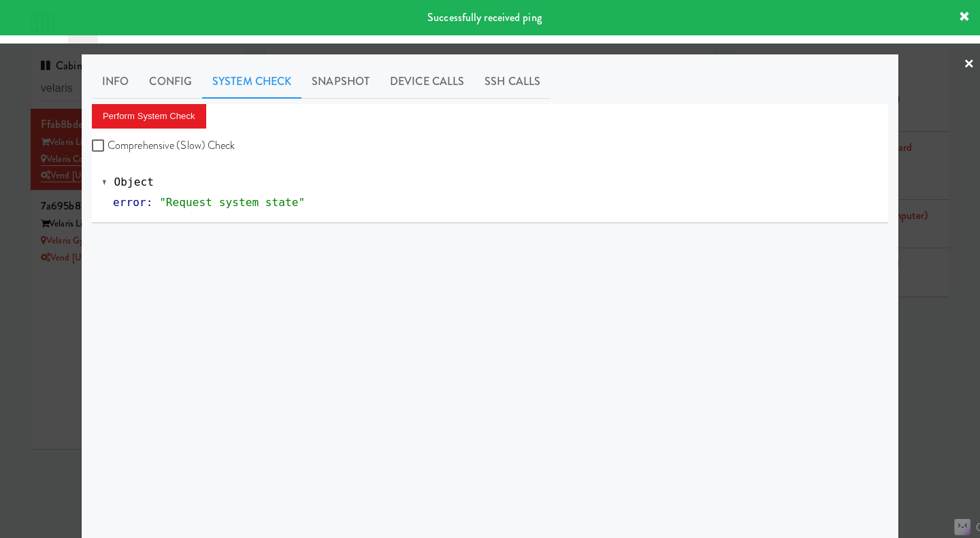
click at [209, 145] on label "Comprehensive (Slow) Check" at bounding box center [164, 145] width 144 height 20
click at [108, 145] on input "Comprehensive (Slow) Check" at bounding box center [100, 146] width 16 height 11
checkbox input "true"
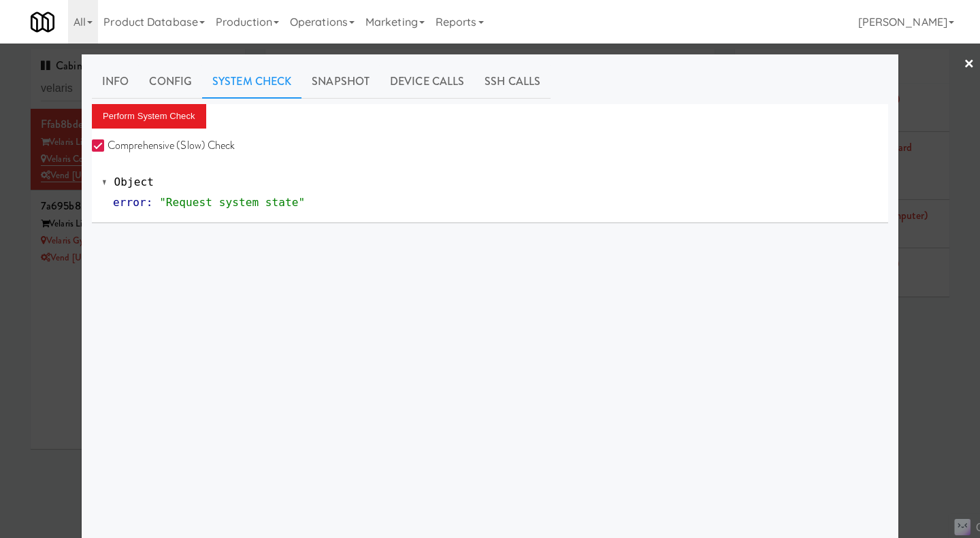
click at [46, 359] on div at bounding box center [490, 269] width 980 height 538
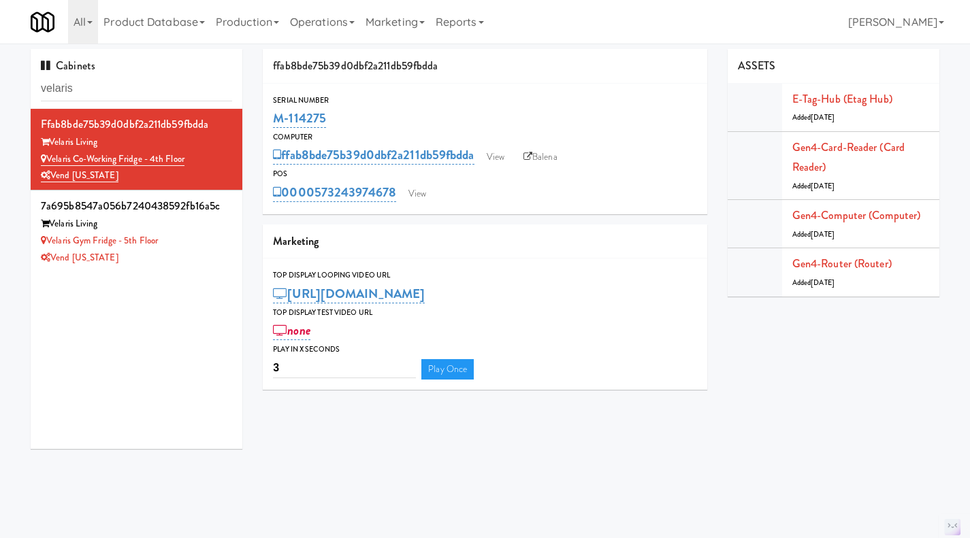
click at [182, 259] on div "Vend [US_STATE]" at bounding box center [136, 258] width 191 height 17
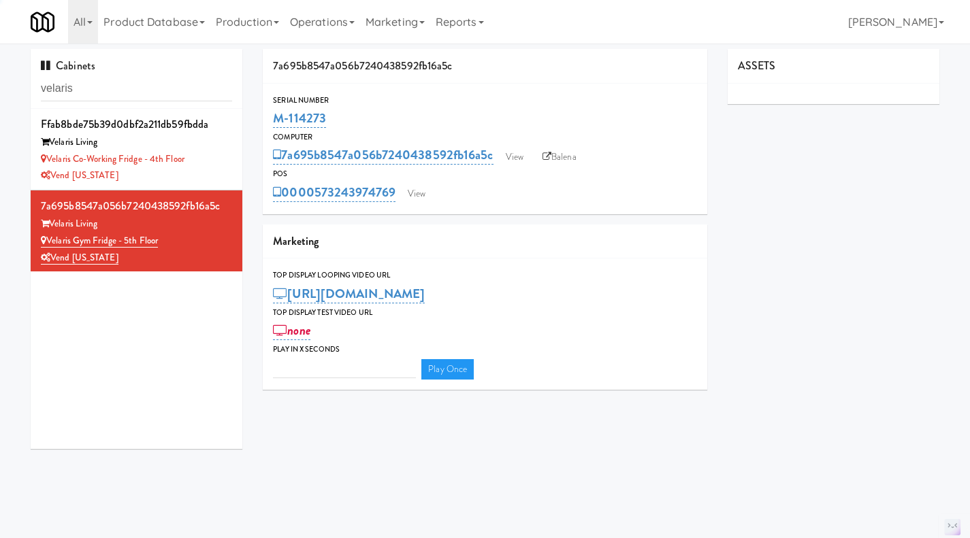
type input "3"
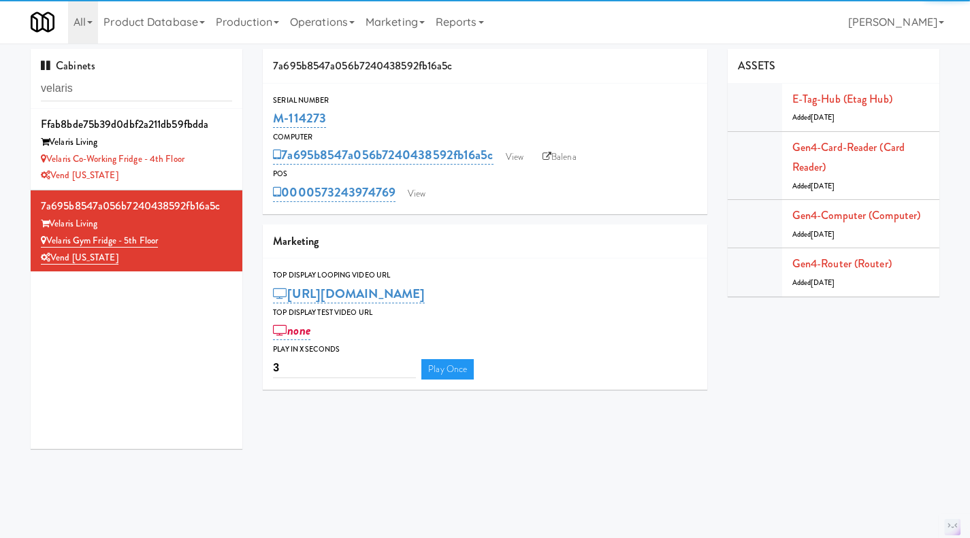
click at [206, 174] on div "Vend [US_STATE]" at bounding box center [136, 175] width 191 height 17
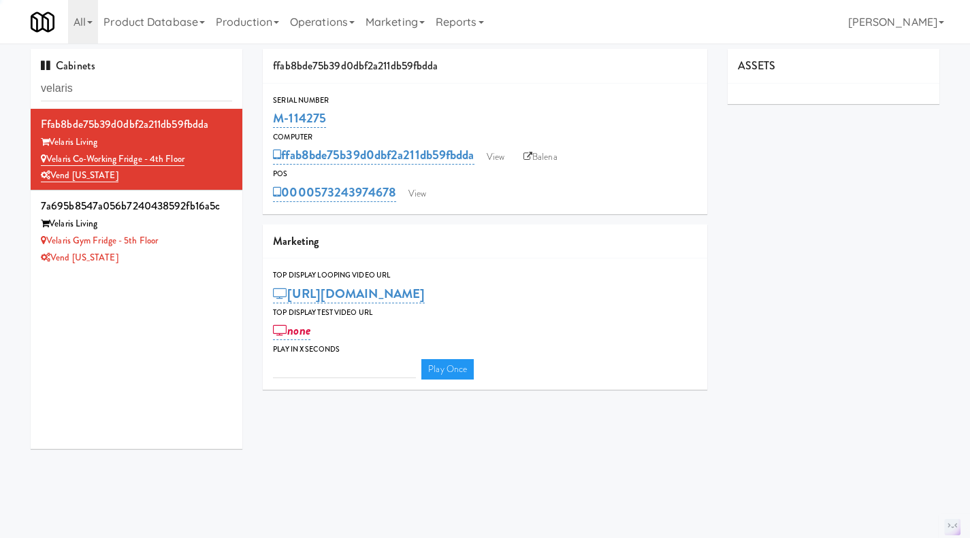
type input "3"
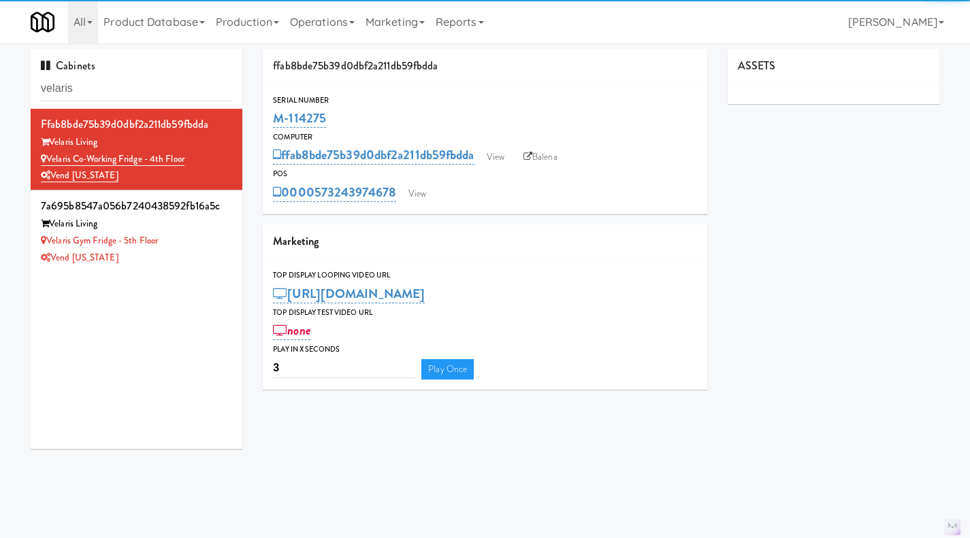
click at [553, 158] on link "Balena" at bounding box center [540, 157] width 48 height 20
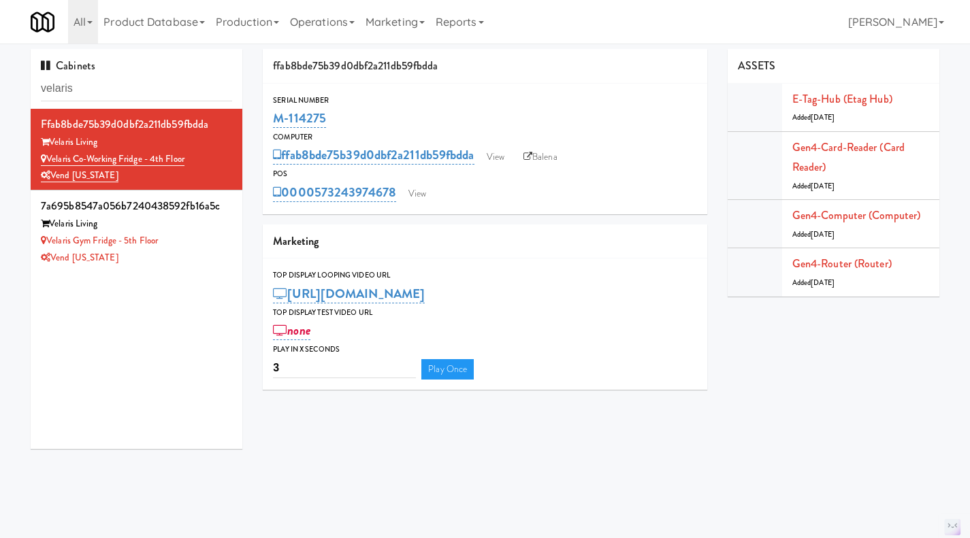
click at [335, 26] on link "Operations" at bounding box center [322, 22] width 76 height 44
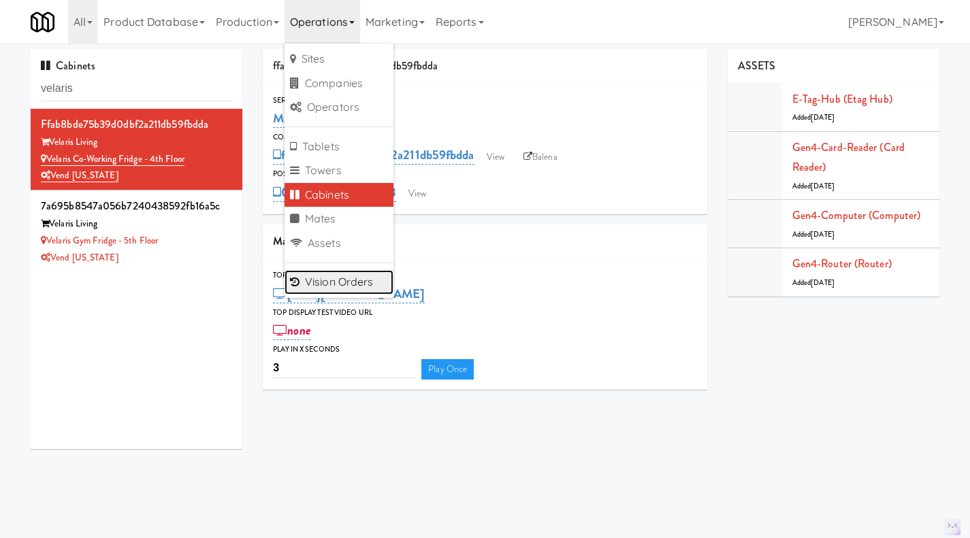
click at [339, 286] on link "Vision Orders" at bounding box center [338, 282] width 109 height 24
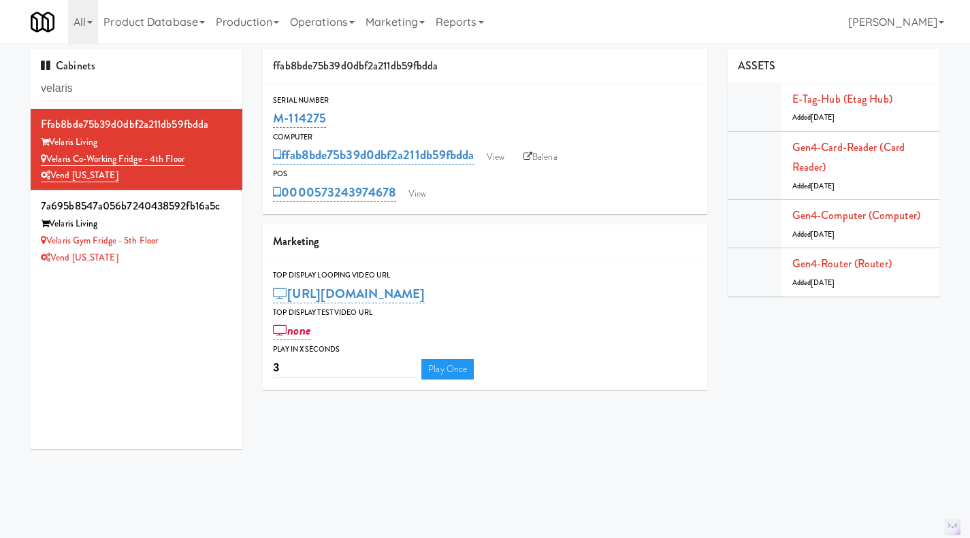
click at [203, 244] on div "Velaris Gym Fridge - 5th Floor" at bounding box center [136, 241] width 191 height 17
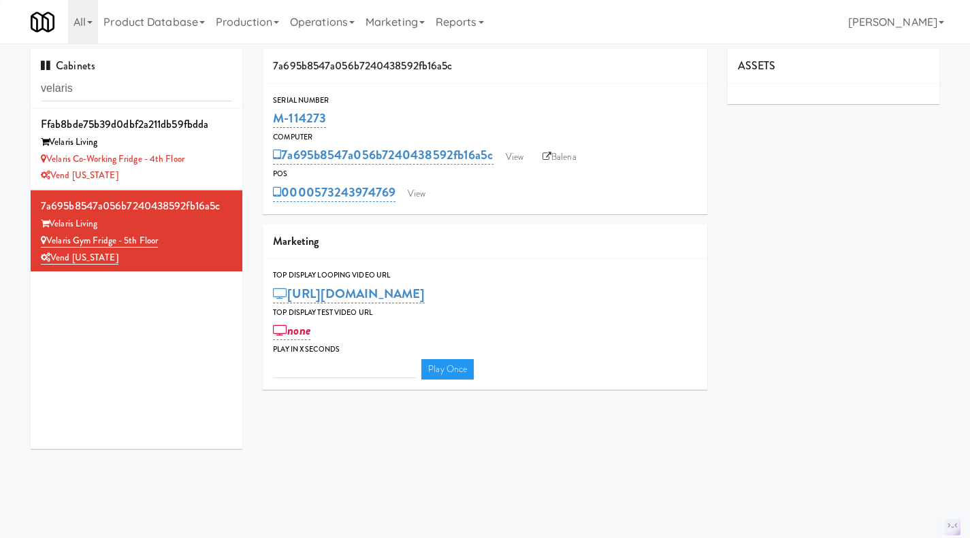
type input "3"
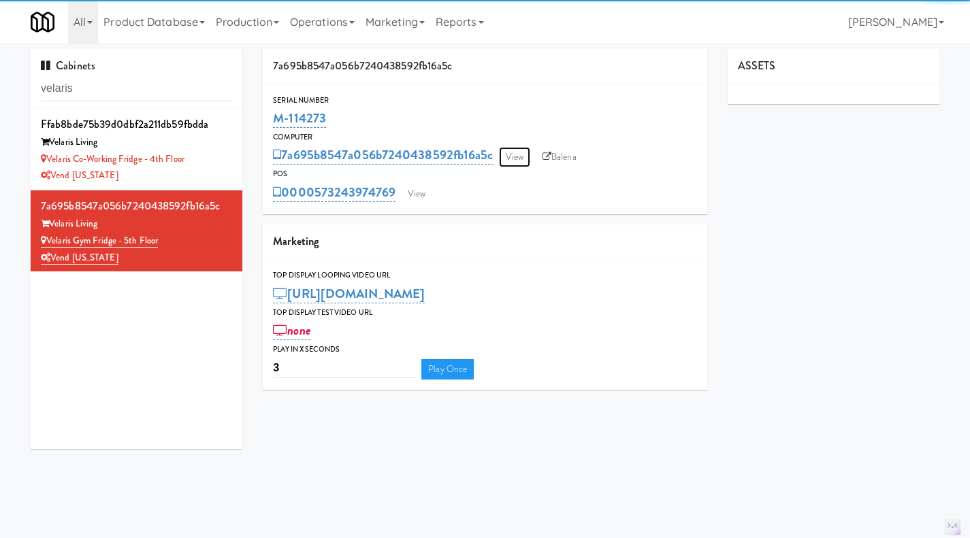
click at [530, 157] on link "View" at bounding box center [514, 157] width 31 height 20
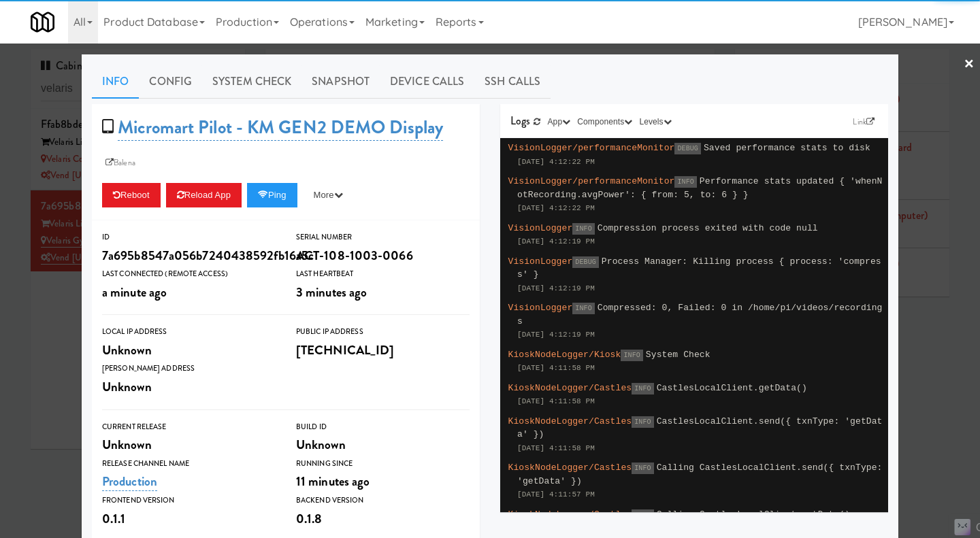
click at [623, 46] on div at bounding box center [490, 269] width 980 height 538
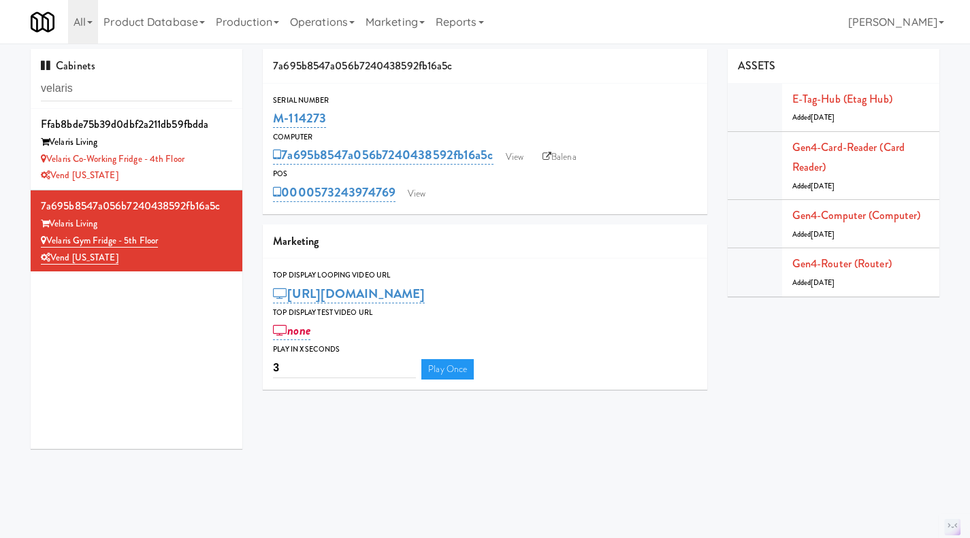
click at [568, 164] on link "Balena" at bounding box center [560, 157] width 48 height 20
drag, startPoint x: 191, startPoint y: 243, endPoint x: 49, endPoint y: 239, distance: 141.6
click at [49, 239] on div "Velaris Gym Fridge - 5th Floor" at bounding box center [136, 241] width 191 height 17
drag, startPoint x: 118, startPoint y: 222, endPoint x: 54, endPoint y: 218, distance: 64.8
click at [54, 218] on div "Velaris Living" at bounding box center [136, 224] width 191 height 17
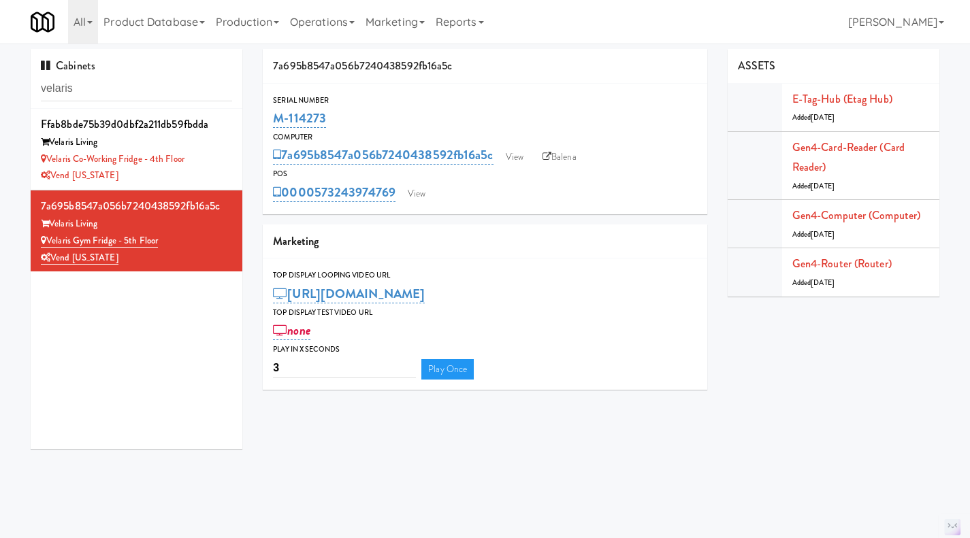
copy div "Velaris Living"
click at [133, 90] on input "velaris" at bounding box center [136, 88] width 191 height 25
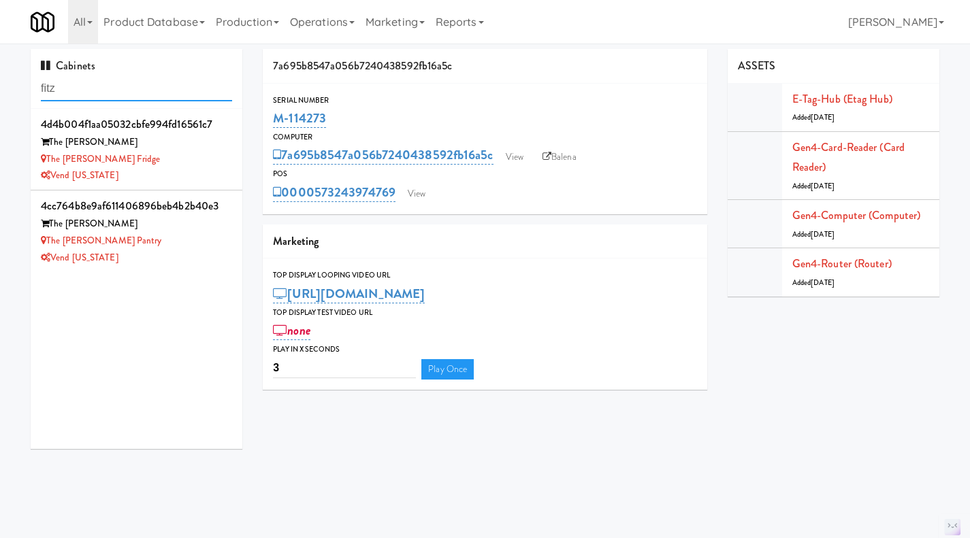
type input "fitz"
drag, startPoint x: 131, startPoint y: 144, endPoint x: 51, endPoint y: 144, distance: 80.3
click at [51, 144] on div "The Fitzgerald" at bounding box center [136, 142] width 191 height 17
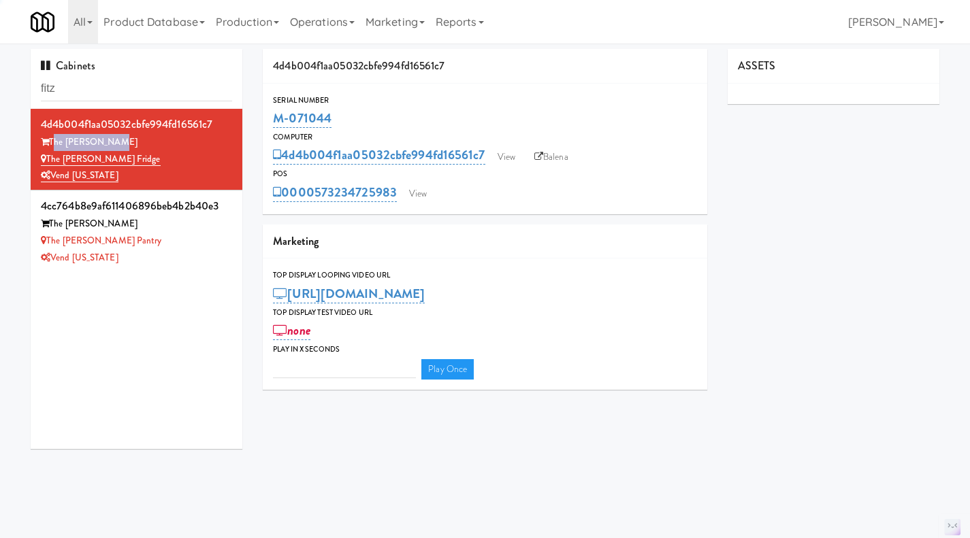
type input "3"
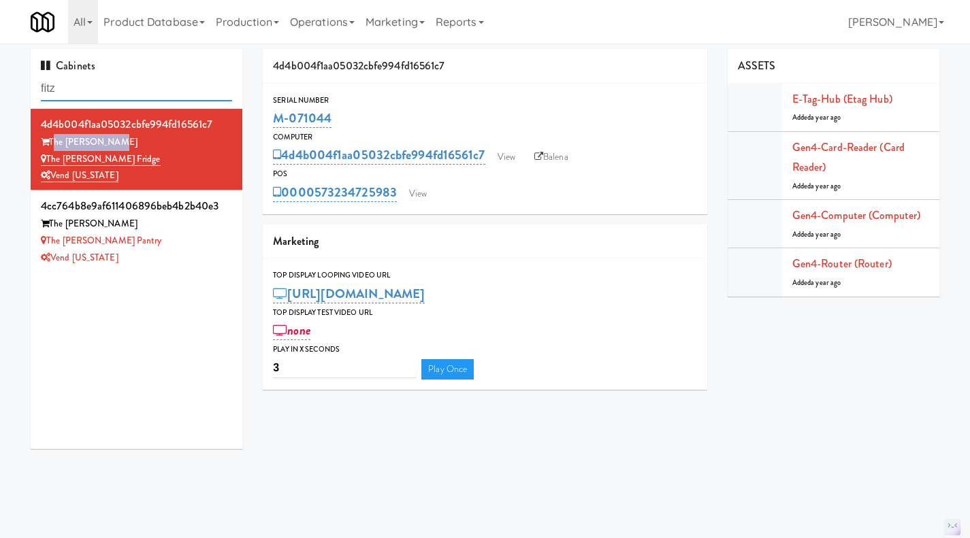
click at [95, 82] on input "fitz" at bounding box center [136, 88] width 191 height 25
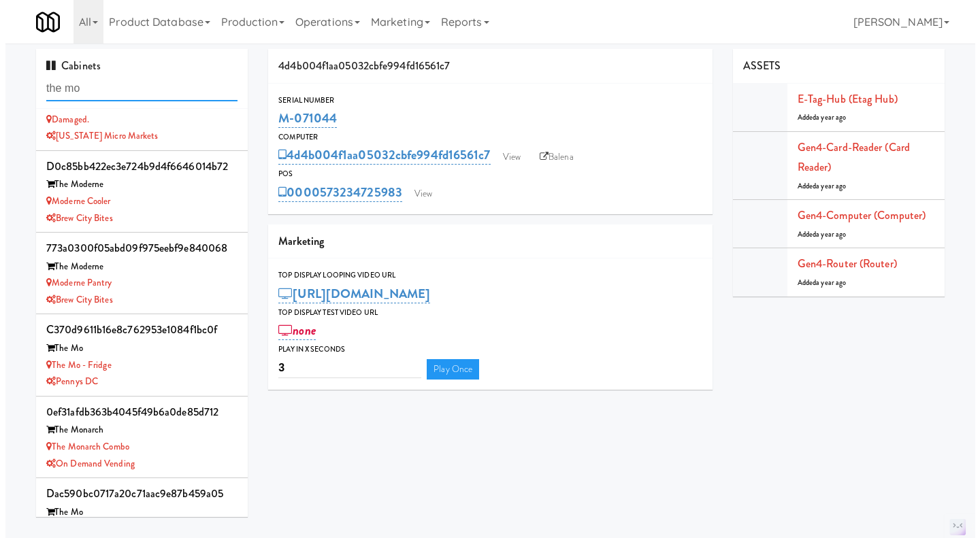
scroll to position [82, 0]
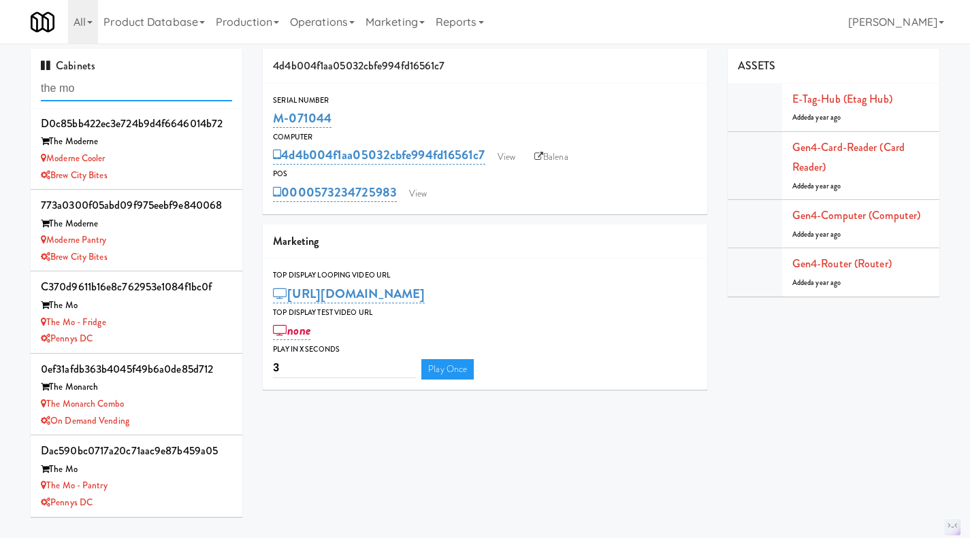
type input "the mo"
click at [171, 477] on div "The Mo" at bounding box center [136, 469] width 191 height 17
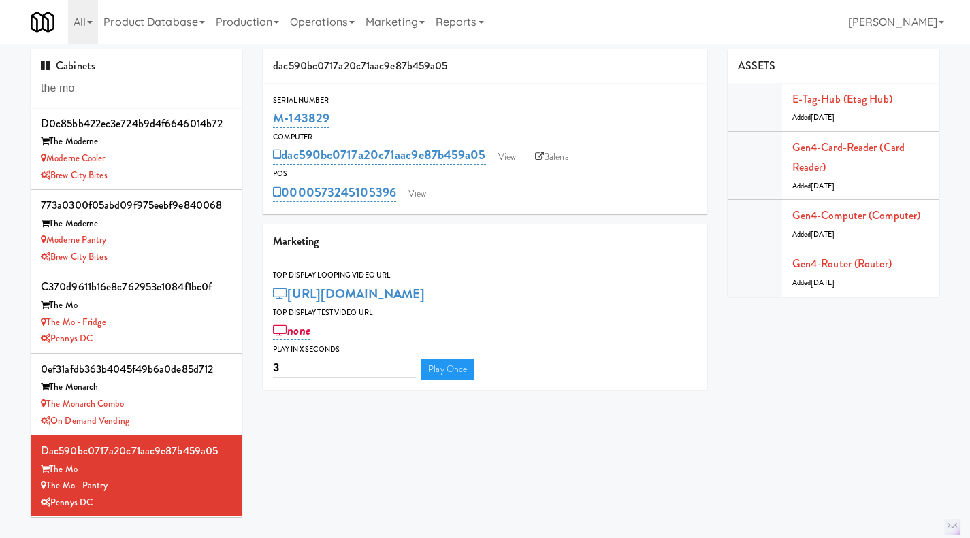
drag, startPoint x: 346, startPoint y: 122, endPoint x: 275, endPoint y: 121, distance: 70.8
click at [275, 121] on div "M-143829" at bounding box center [485, 118] width 424 height 23
copy link "M-143829"
click at [412, 195] on link "View" at bounding box center [416, 194] width 31 height 20
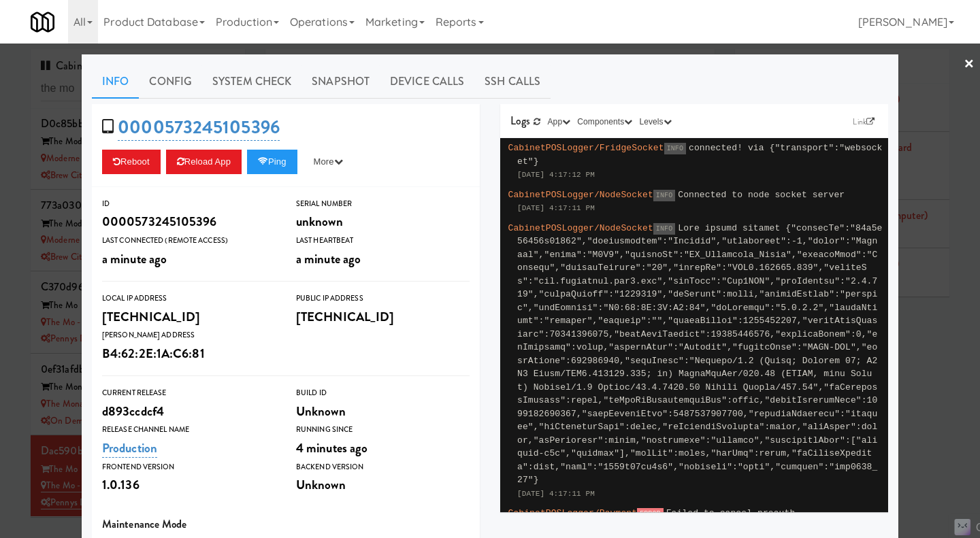
click at [574, 50] on div at bounding box center [490, 269] width 980 height 538
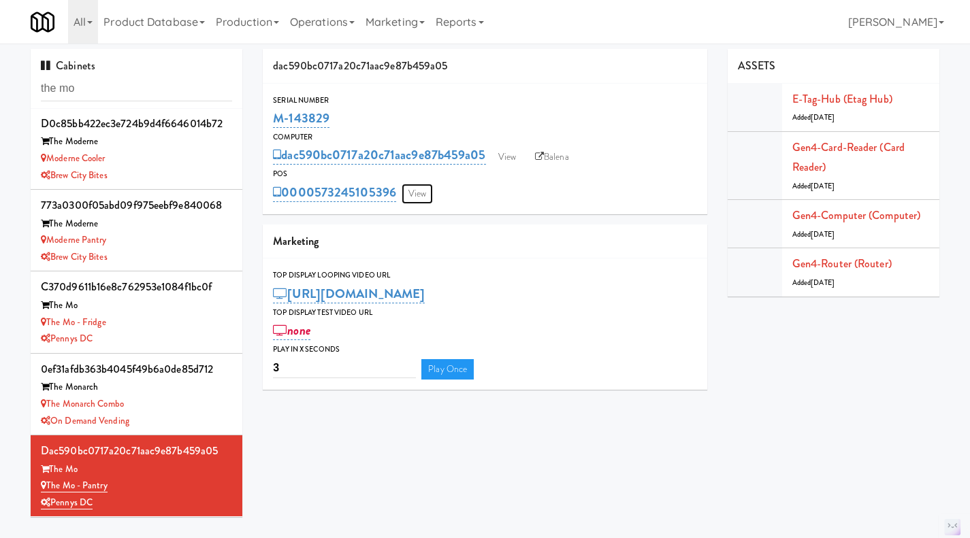
click at [427, 186] on link "View" at bounding box center [416, 194] width 31 height 20
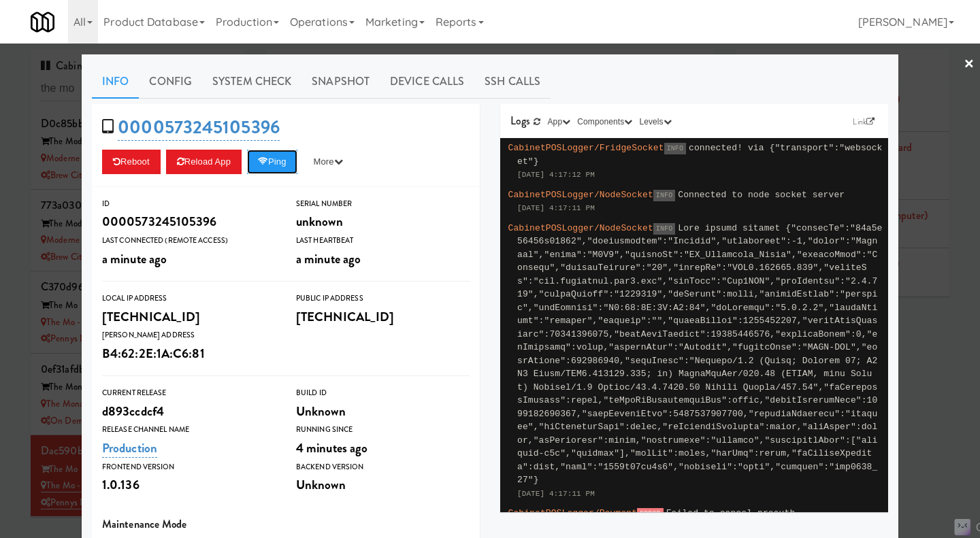
click at [272, 171] on button "Ping" at bounding box center [272, 162] width 50 height 24
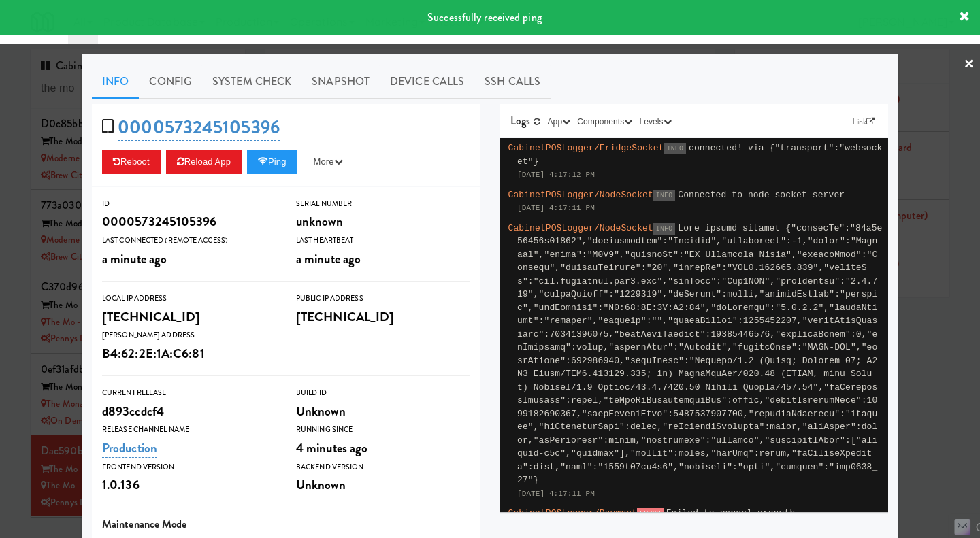
click at [261, 93] on link "System Check" at bounding box center [251, 82] width 99 height 34
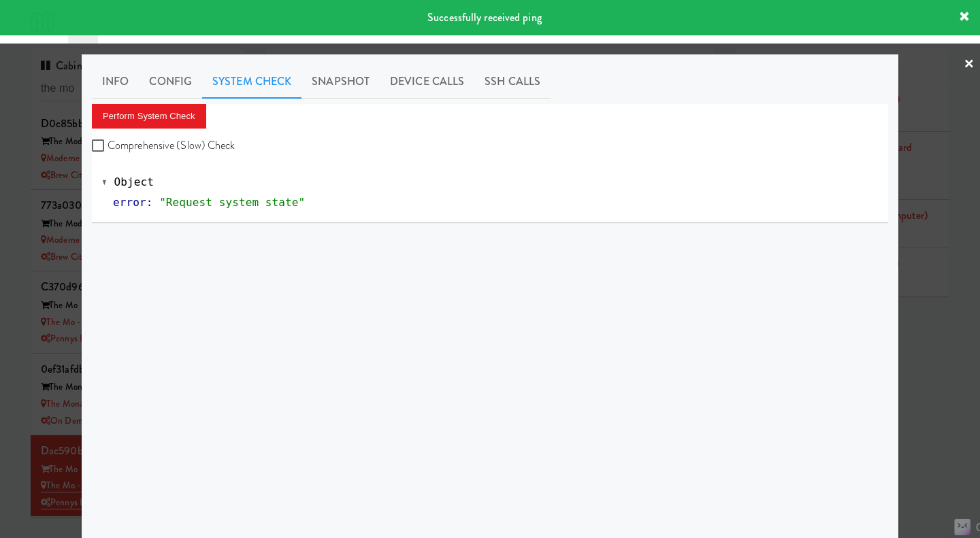
drag, startPoint x: 189, startPoint y: 152, endPoint x: 166, endPoint y: 122, distance: 37.8
click at [188, 152] on label "Comprehensive (Slow) Check" at bounding box center [164, 145] width 144 height 20
click at [108, 152] on input "Comprehensive (Slow) Check" at bounding box center [100, 146] width 16 height 11
checkbox input "true"
click at [158, 114] on button "Perform System Check" at bounding box center [149, 116] width 114 height 24
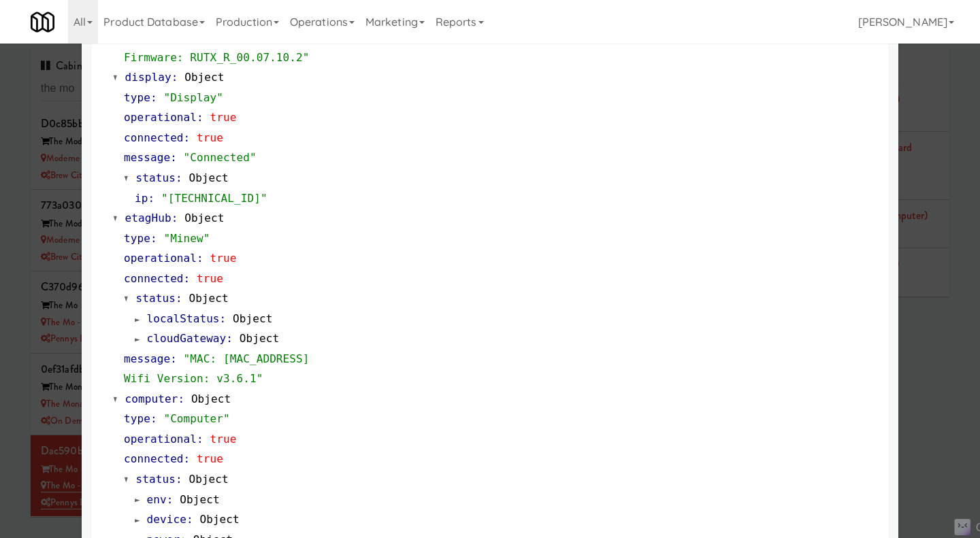
scroll to position [1141, 0]
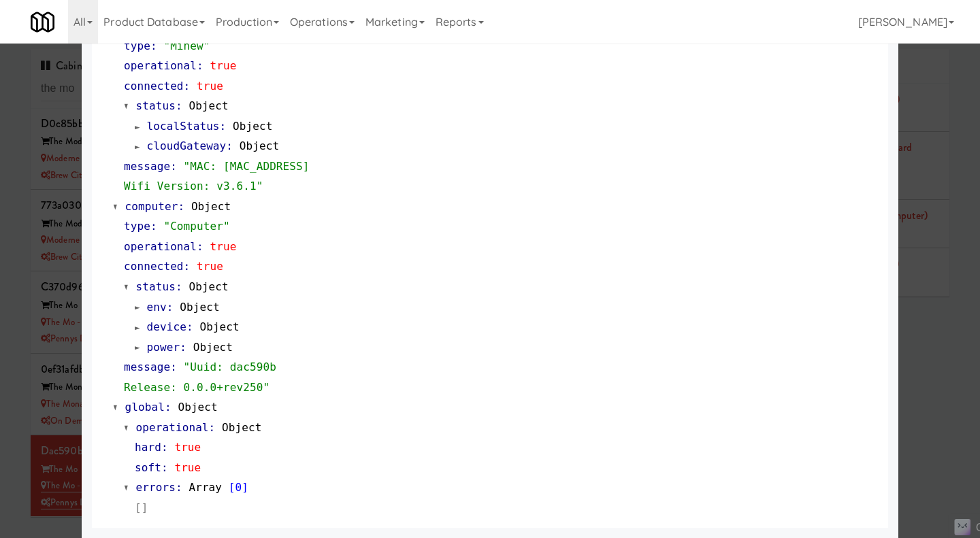
click at [920, 363] on div at bounding box center [490, 269] width 980 height 538
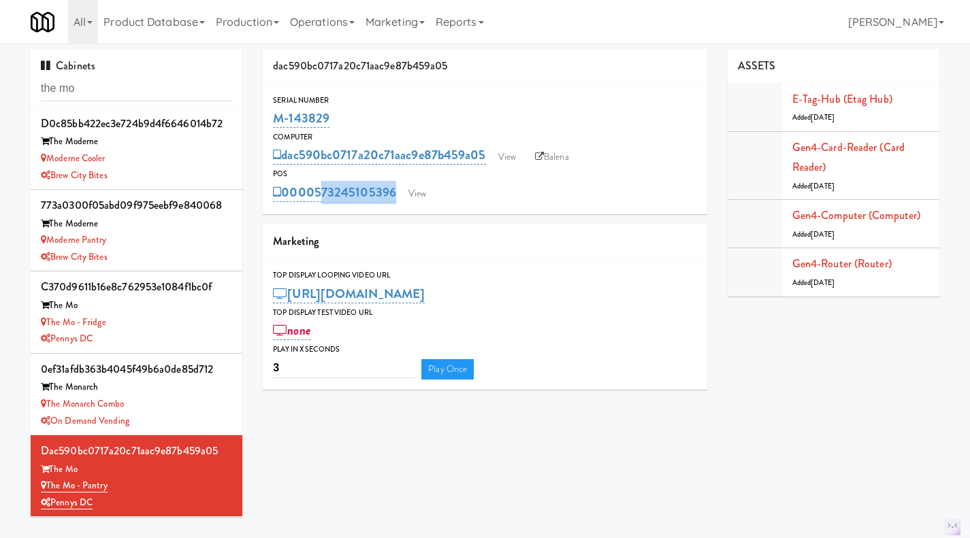
drag, startPoint x: 404, startPoint y: 210, endPoint x: 316, endPoint y: 207, distance: 87.8
click at [316, 207] on div "Serial Number M-143829 Computer dac590bc0717a20c71aac9e87b459a05 View Balena PO…" at bounding box center [485, 149] width 444 height 131
copy div "573245105396 View"
click at [545, 160] on link "Balena" at bounding box center [552, 157] width 48 height 20
drag, startPoint x: 358, startPoint y: 112, endPoint x: 268, endPoint y: 115, distance: 89.9
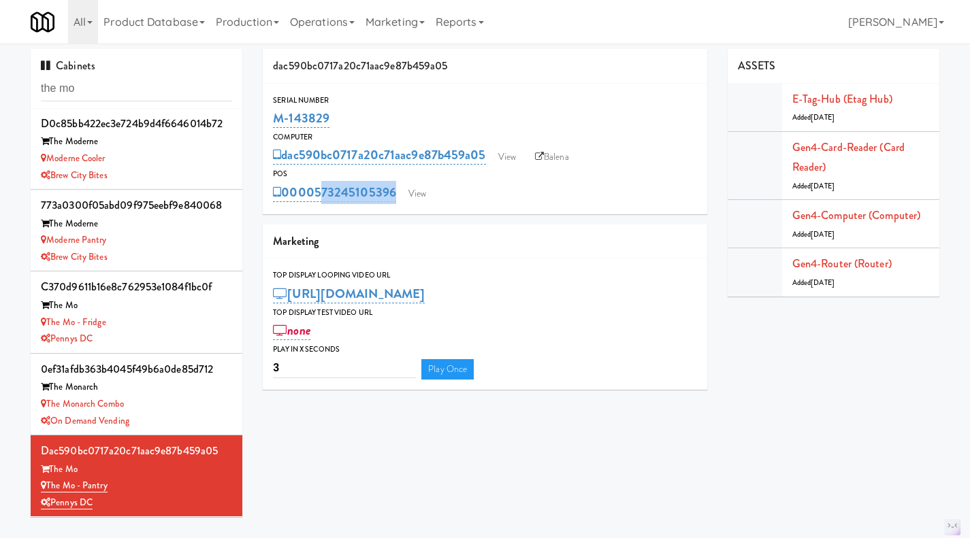
click at [268, 115] on div "Serial Number M-143829" at bounding box center [485, 112] width 444 height 37
copy link "M-143829"
click at [150, 84] on input "the mo" at bounding box center [136, 88] width 191 height 25
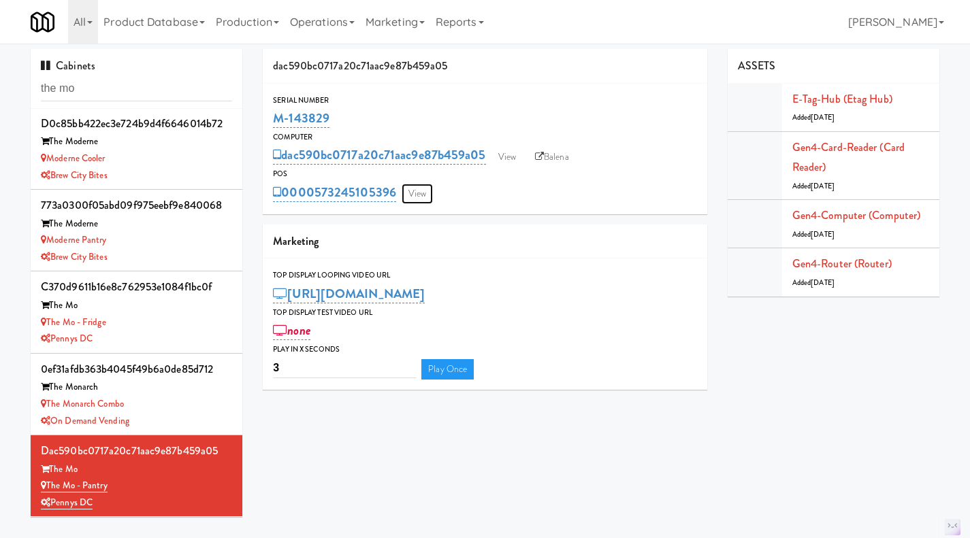
click at [416, 197] on link "View" at bounding box center [416, 194] width 31 height 20
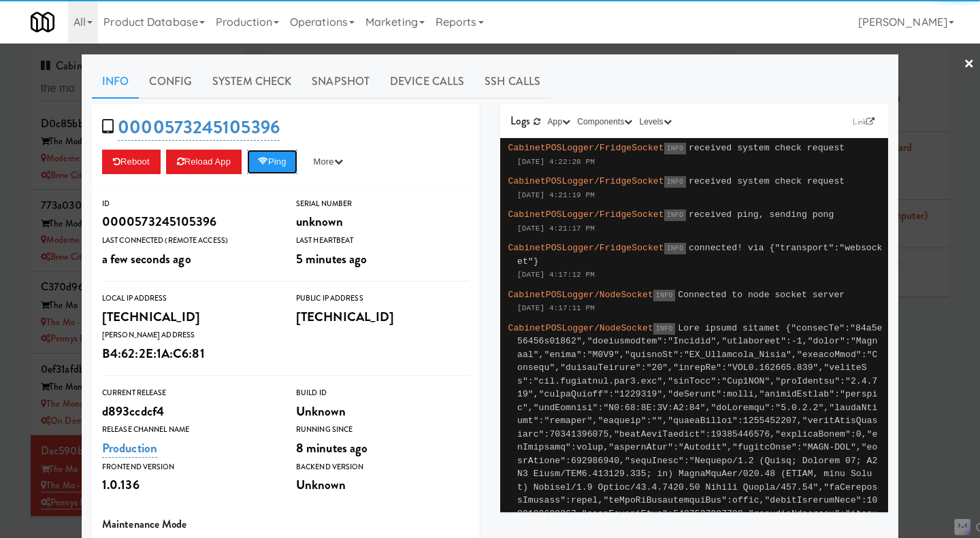
click at [270, 167] on button "Ping" at bounding box center [272, 162] width 50 height 24
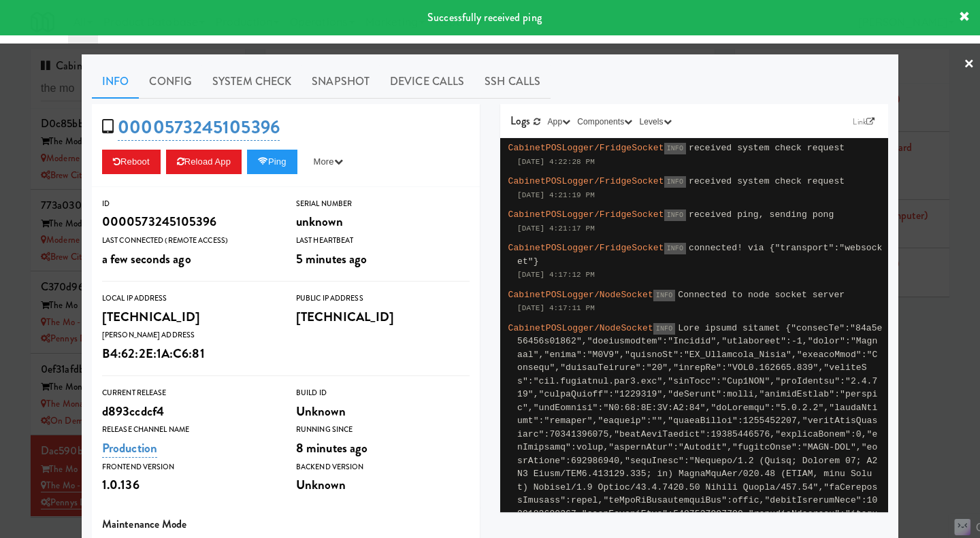
click at [22, 88] on div at bounding box center [490, 269] width 980 height 538
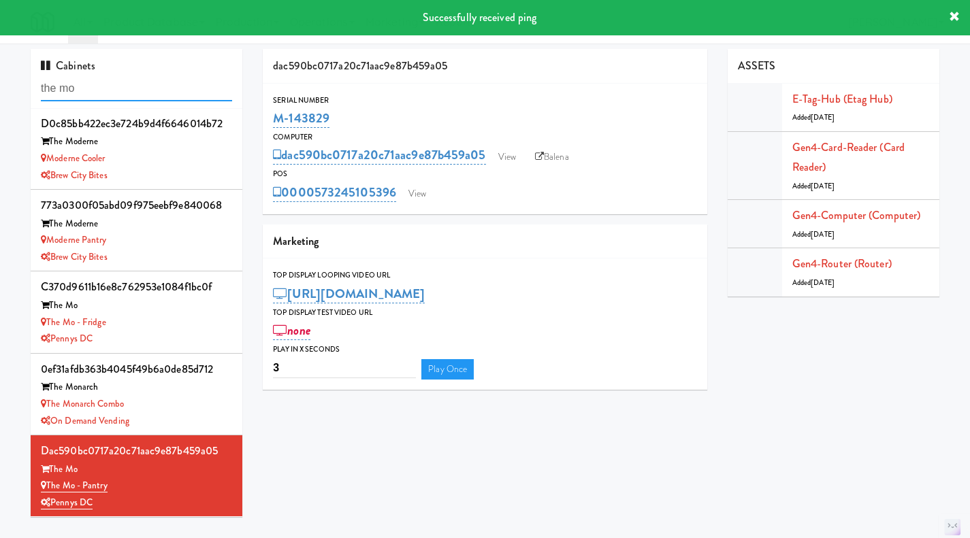
click at [84, 78] on input "the mo" at bounding box center [136, 88] width 191 height 25
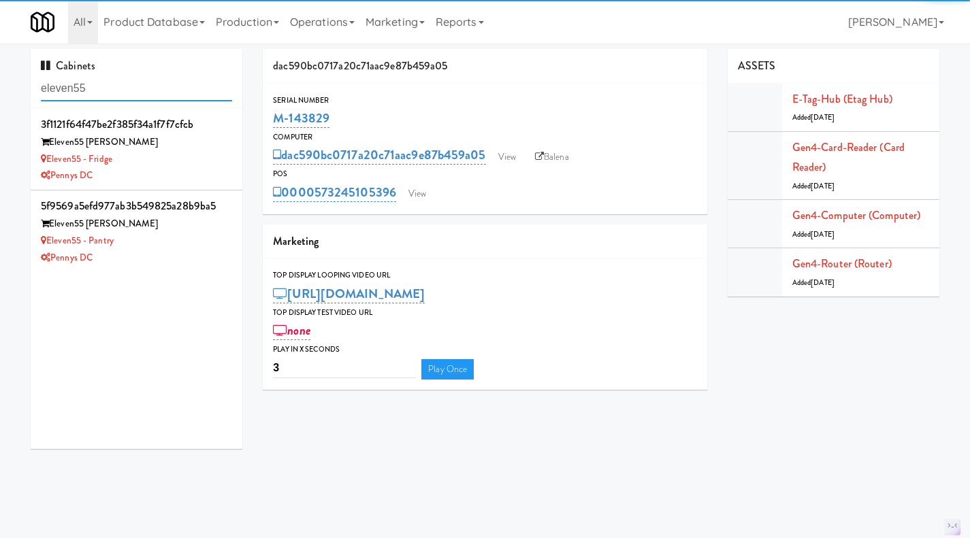
type input "eleven55"
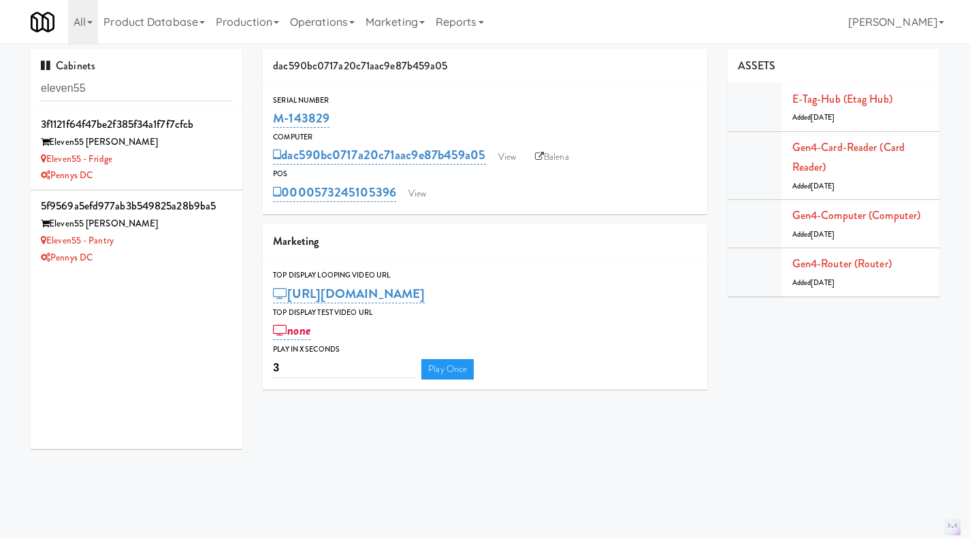
click at [173, 252] on div "Pennys DC" at bounding box center [136, 258] width 191 height 17
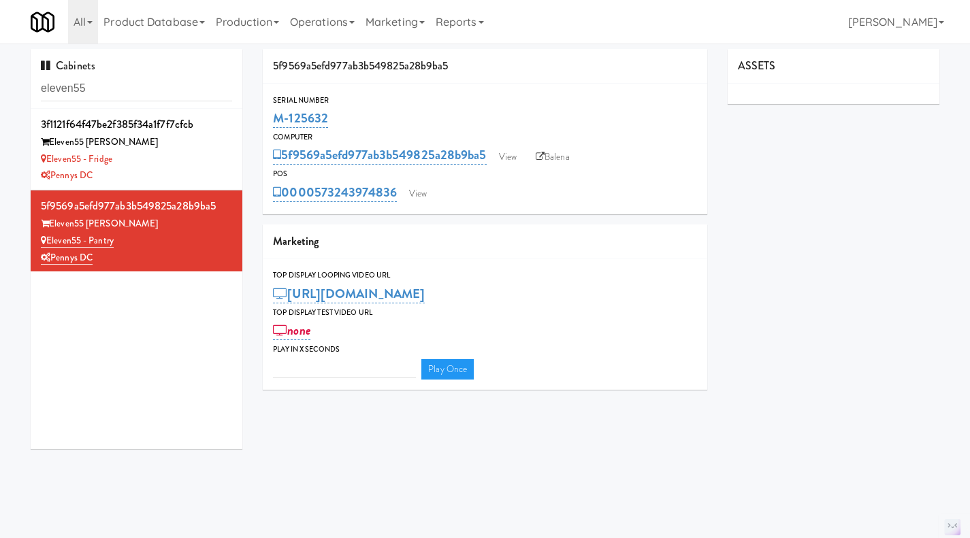
type input "3"
click at [412, 191] on link "View" at bounding box center [417, 194] width 31 height 20
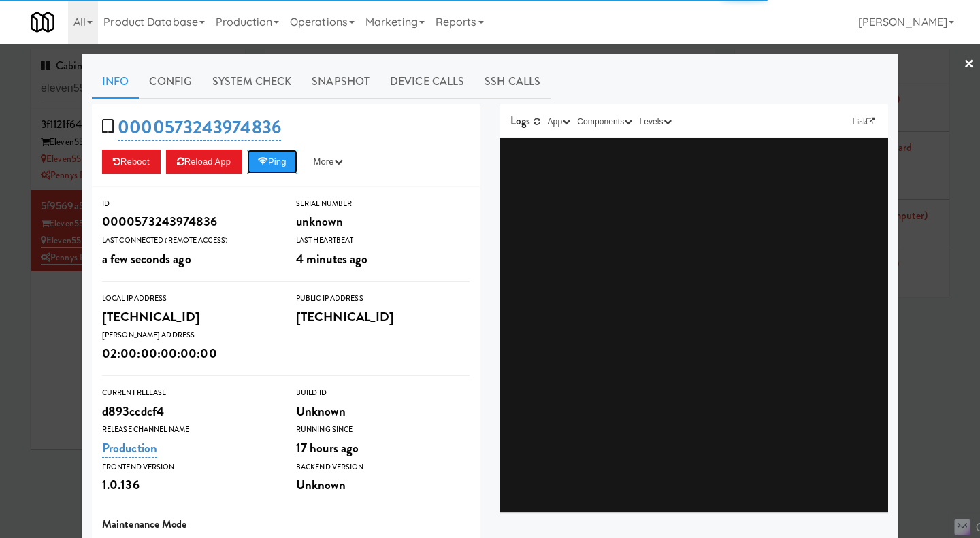
click at [278, 167] on button "Ping" at bounding box center [272, 162] width 50 height 24
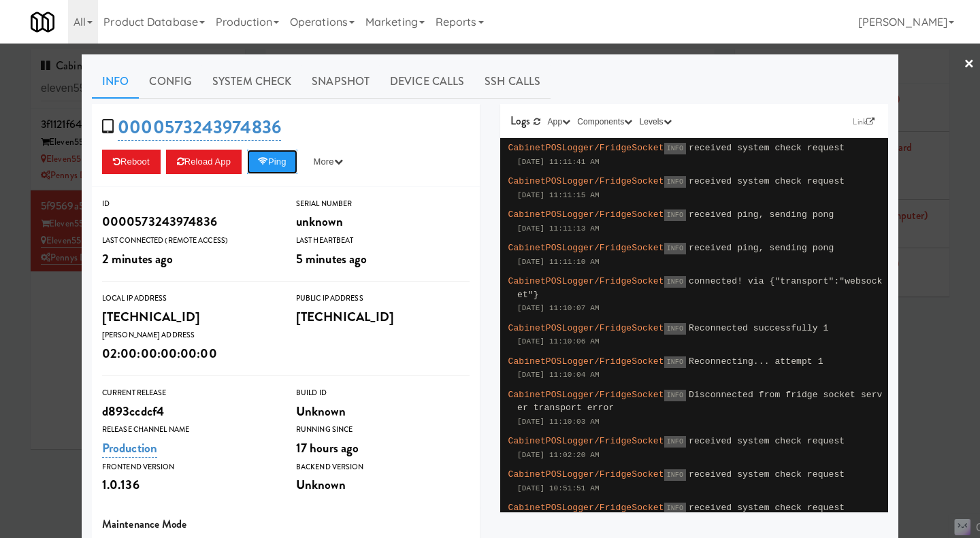
click at [265, 163] on icon at bounding box center [263, 161] width 10 height 9
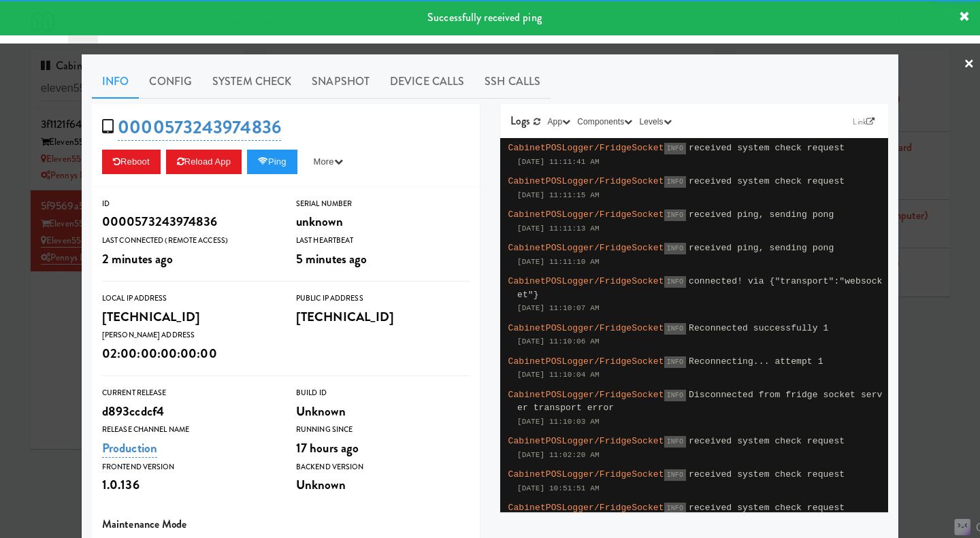
click at [56, 331] on div at bounding box center [490, 269] width 980 height 538
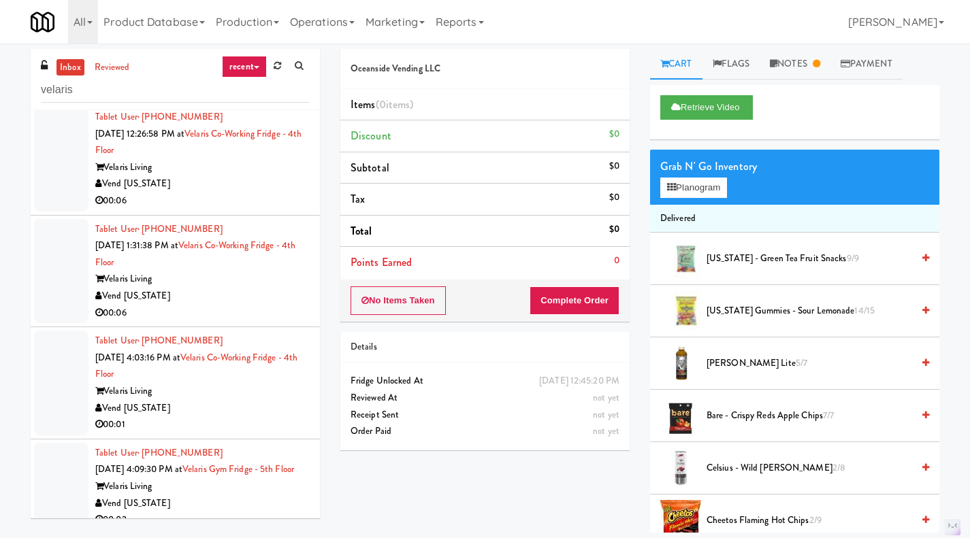
scroll to position [1048, 0]
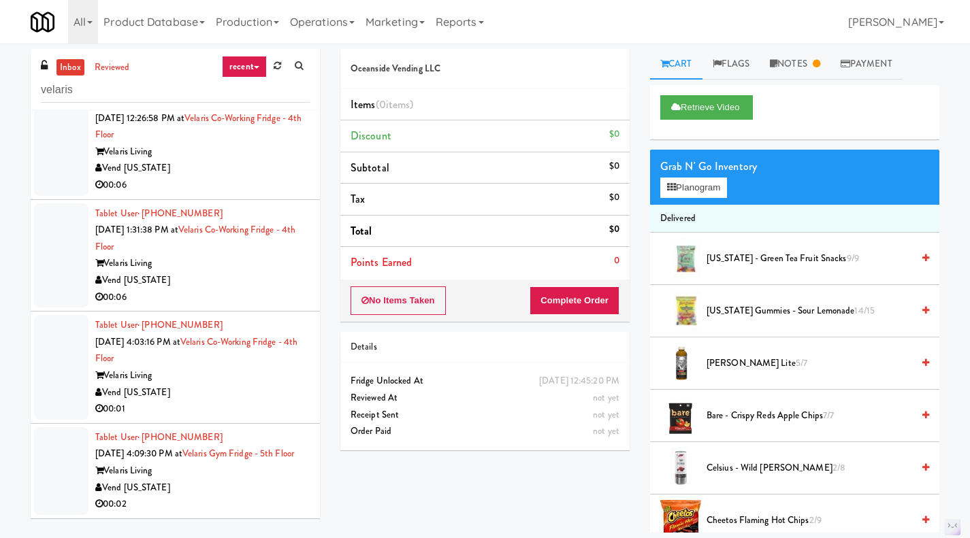
type input "velaris"
click at [239, 384] on div "Vend [US_STATE]" at bounding box center [202, 392] width 214 height 17
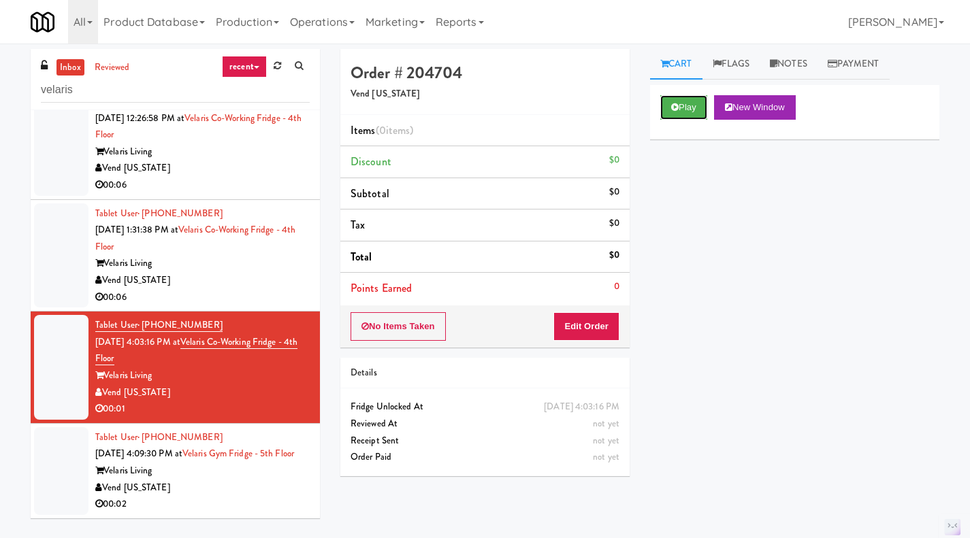
click at [672, 113] on button "Play" at bounding box center [683, 107] width 47 height 24
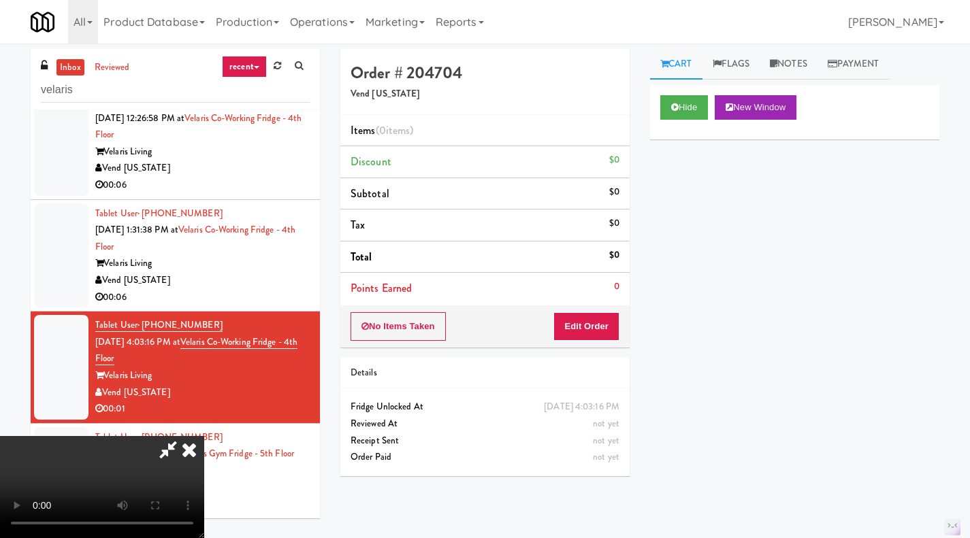
click at [204, 436] on icon at bounding box center [189, 449] width 30 height 27
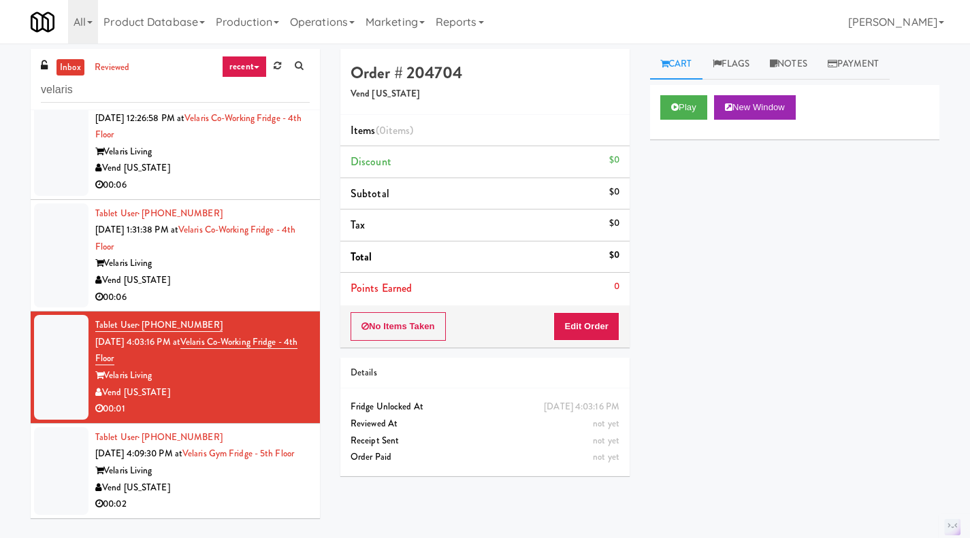
click at [240, 482] on div "Vend [US_STATE]" at bounding box center [202, 488] width 214 height 17
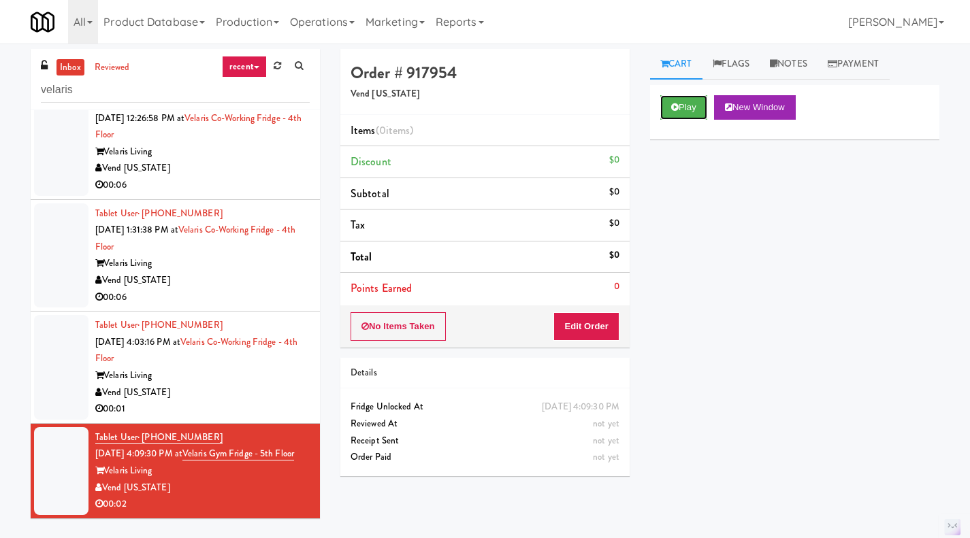
click at [675, 113] on button "Play" at bounding box center [683, 107] width 47 height 24
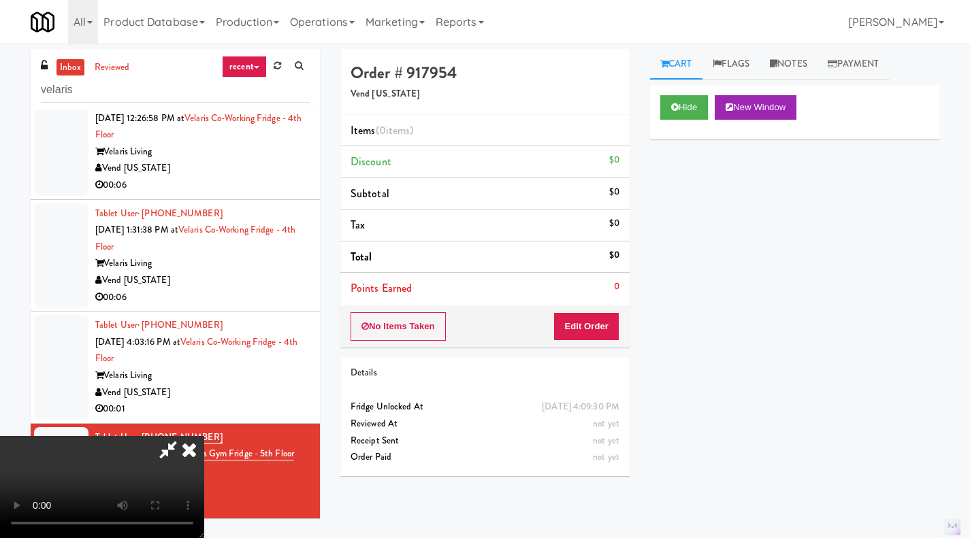
click at [204, 436] on icon at bounding box center [189, 449] width 30 height 27
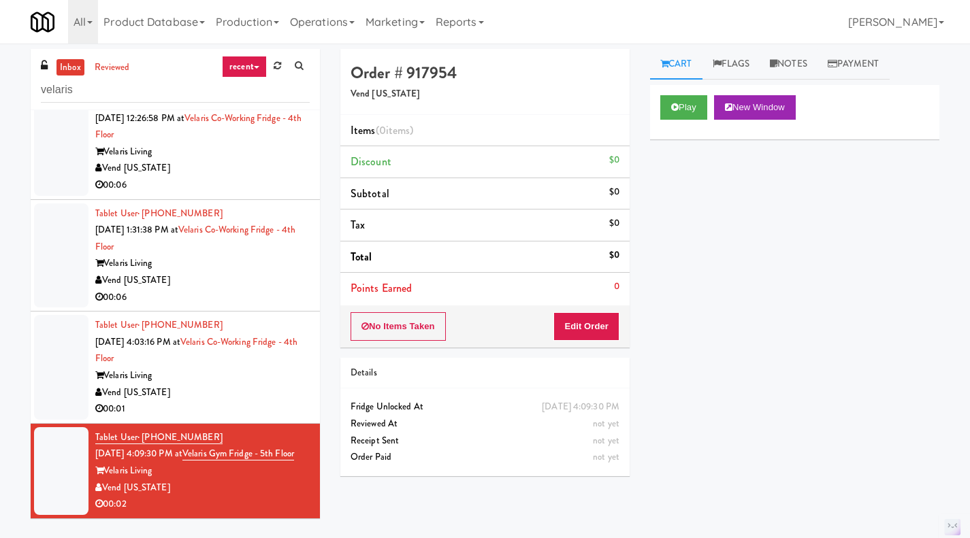
click at [233, 384] on div "Vend [US_STATE]" at bounding box center [202, 392] width 214 height 17
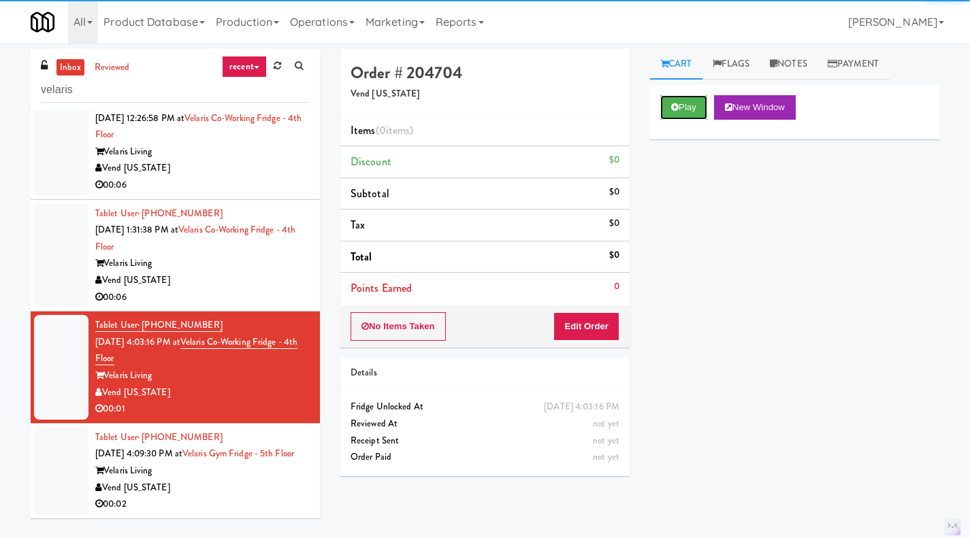
click at [687, 105] on button "Play" at bounding box center [683, 107] width 47 height 24
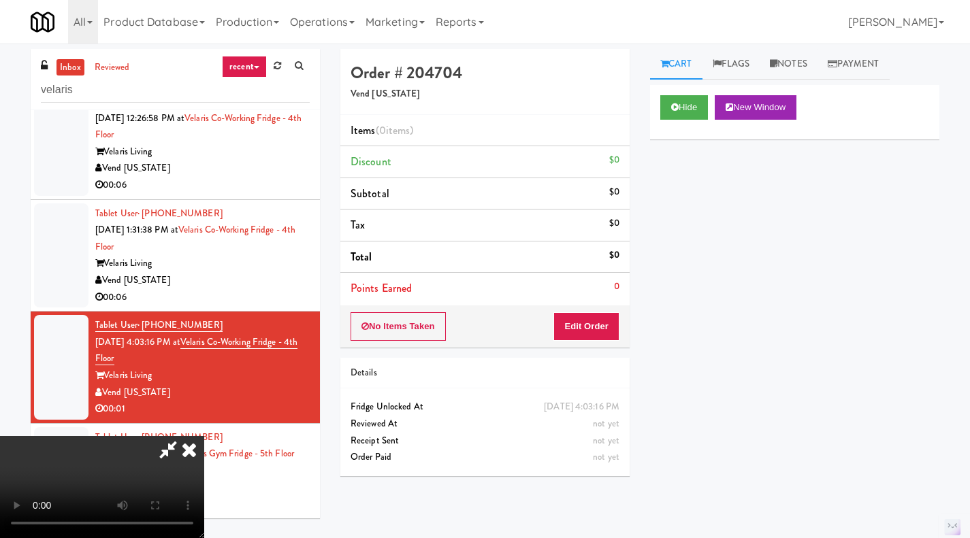
click at [204, 436] on icon at bounding box center [189, 449] width 30 height 27
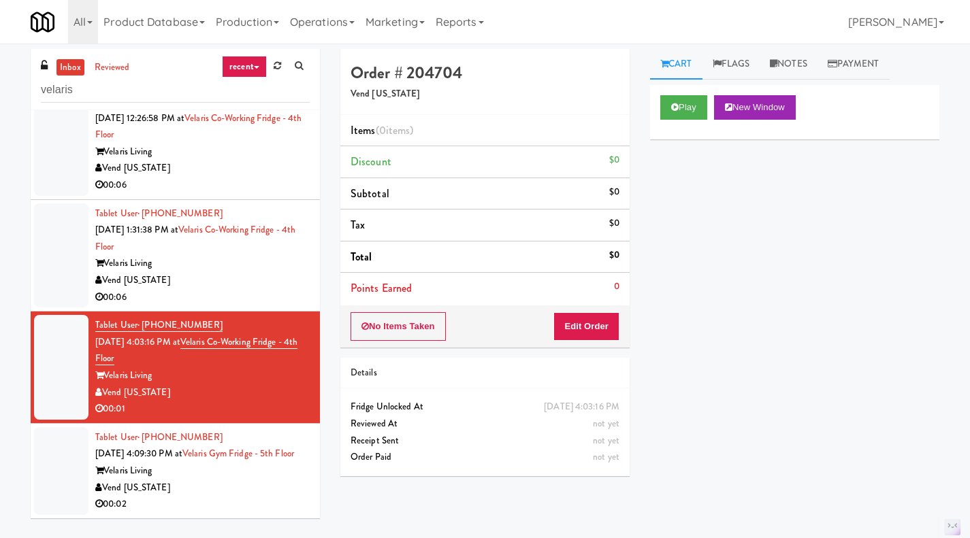
click at [236, 478] on div "Velaris Living" at bounding box center [202, 471] width 214 height 17
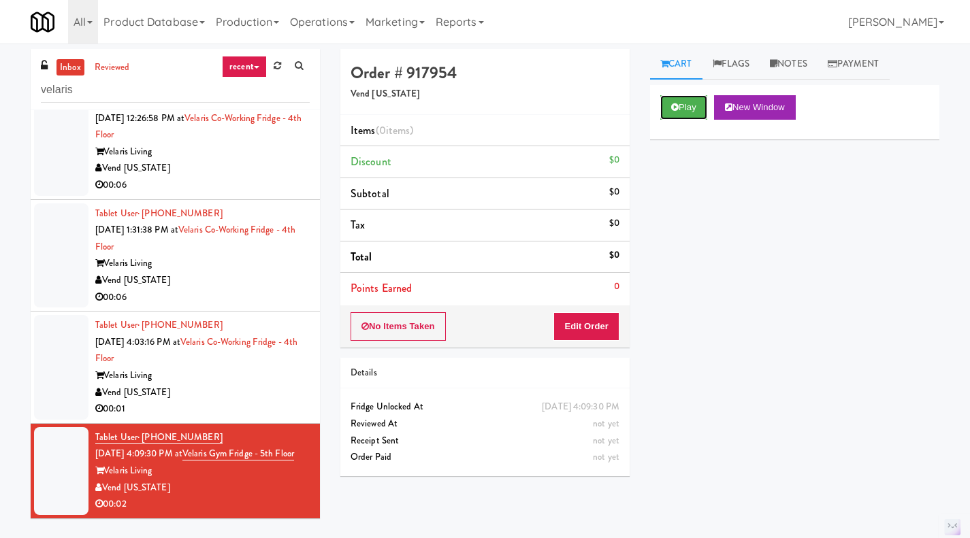
click at [680, 107] on button "Play" at bounding box center [683, 107] width 47 height 24
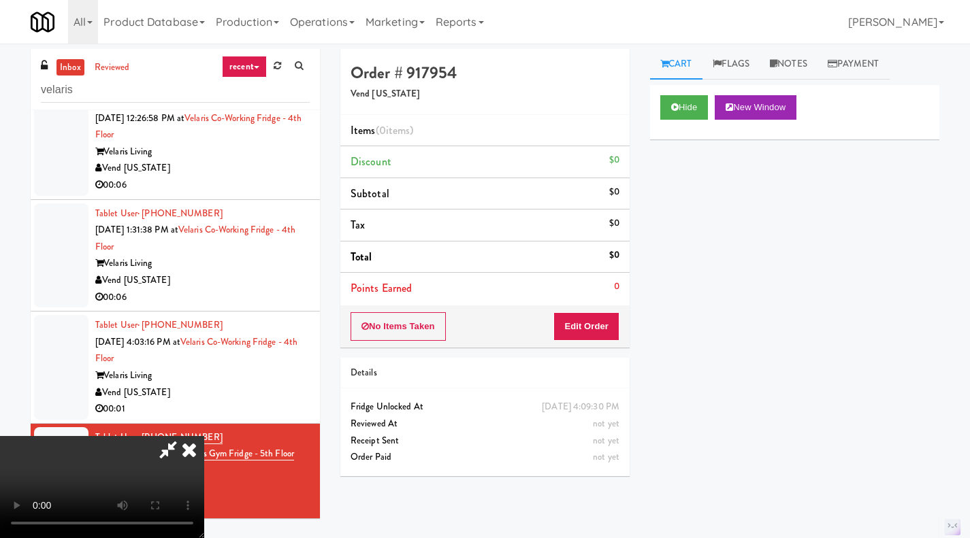
click at [204, 436] on icon at bounding box center [189, 449] width 30 height 27
